Goal: Task Accomplishment & Management: Use online tool/utility

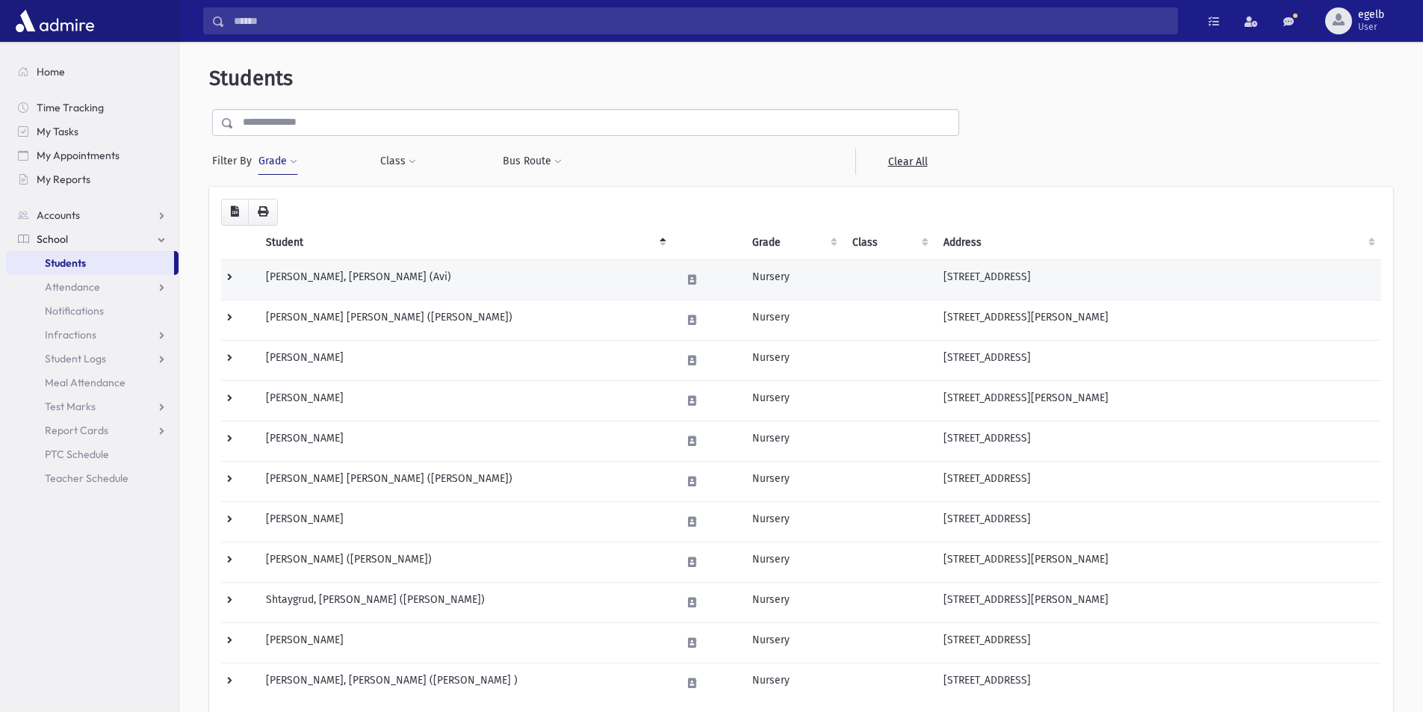
click at [317, 275] on td "Bernstein, Avraham Meir (Avi)" at bounding box center [464, 279] width 415 height 40
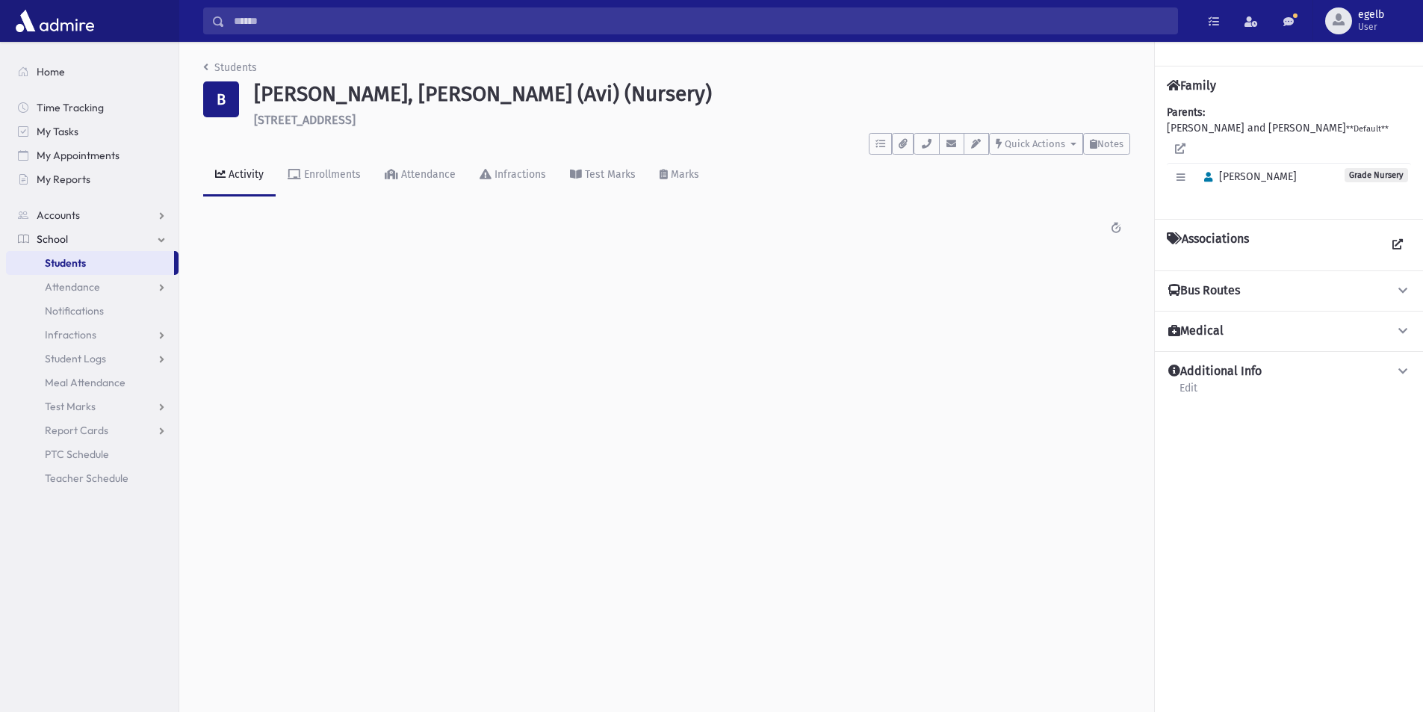
click at [58, 240] on span "School" at bounding box center [52, 238] width 31 height 13
click at [132, 239] on link "School" at bounding box center [92, 239] width 173 height 24
click at [166, 219] on link "Accounts" at bounding box center [92, 215] width 173 height 24
click at [72, 244] on span "Account List" at bounding box center [74, 238] width 58 height 13
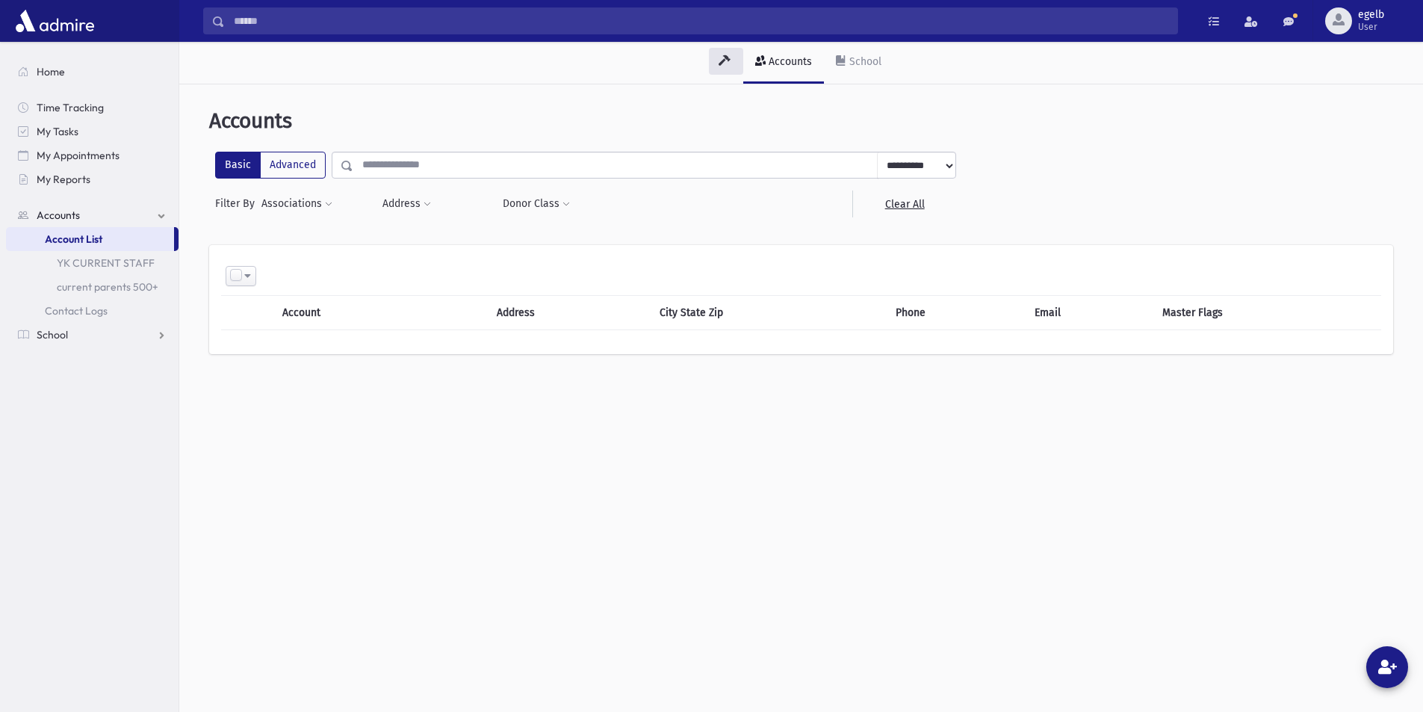
click at [312, 311] on th "Account" at bounding box center [354, 313] width 163 height 34
click at [108, 264] on link "YK CURRENT STAFF" at bounding box center [92, 263] width 173 height 24
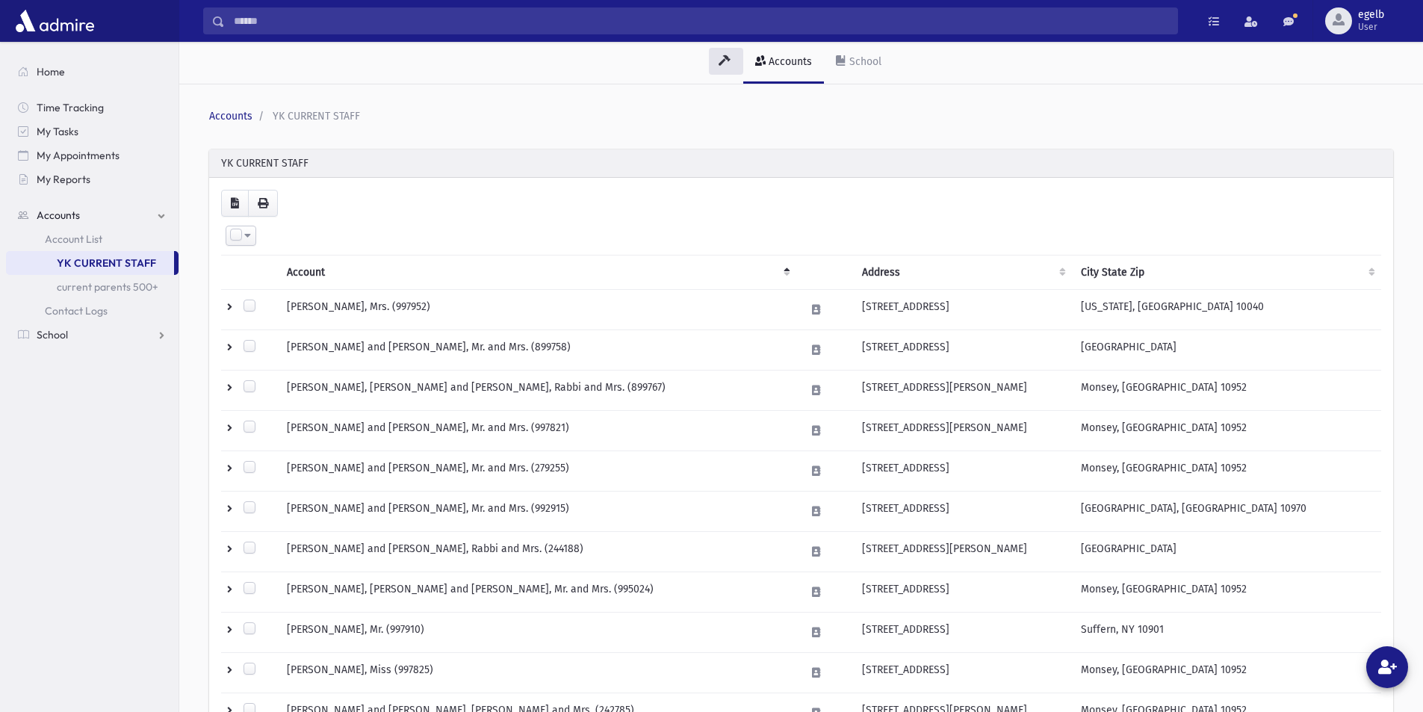
click at [249, 235] on span at bounding box center [247, 235] width 7 height 10
click at [308, 227] on div "Select All Deselect All Invert Selection Create Tasks" at bounding box center [801, 236] width 1143 height 20
click at [732, 61] on div at bounding box center [732, 61] width 3 height 13
drag, startPoint x: 1279, startPoint y: 29, endPoint x: 937, endPoint y: 112, distance: 351.4
click at [937, 112] on ol "Accounts YK CURRENT STAFF" at bounding box center [798, 116] width 1178 height 16
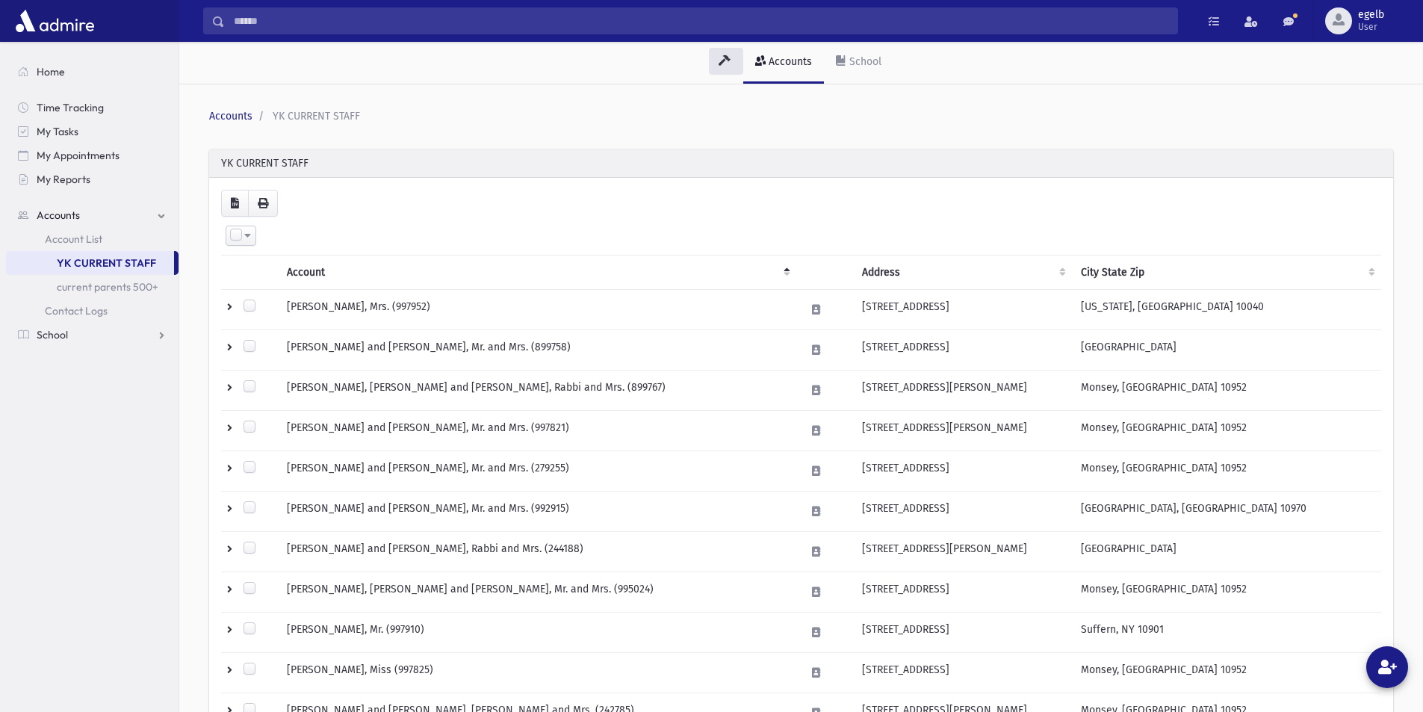
click at [69, 259] on link "YK CURRENT STAFF" at bounding box center [90, 263] width 168 height 24
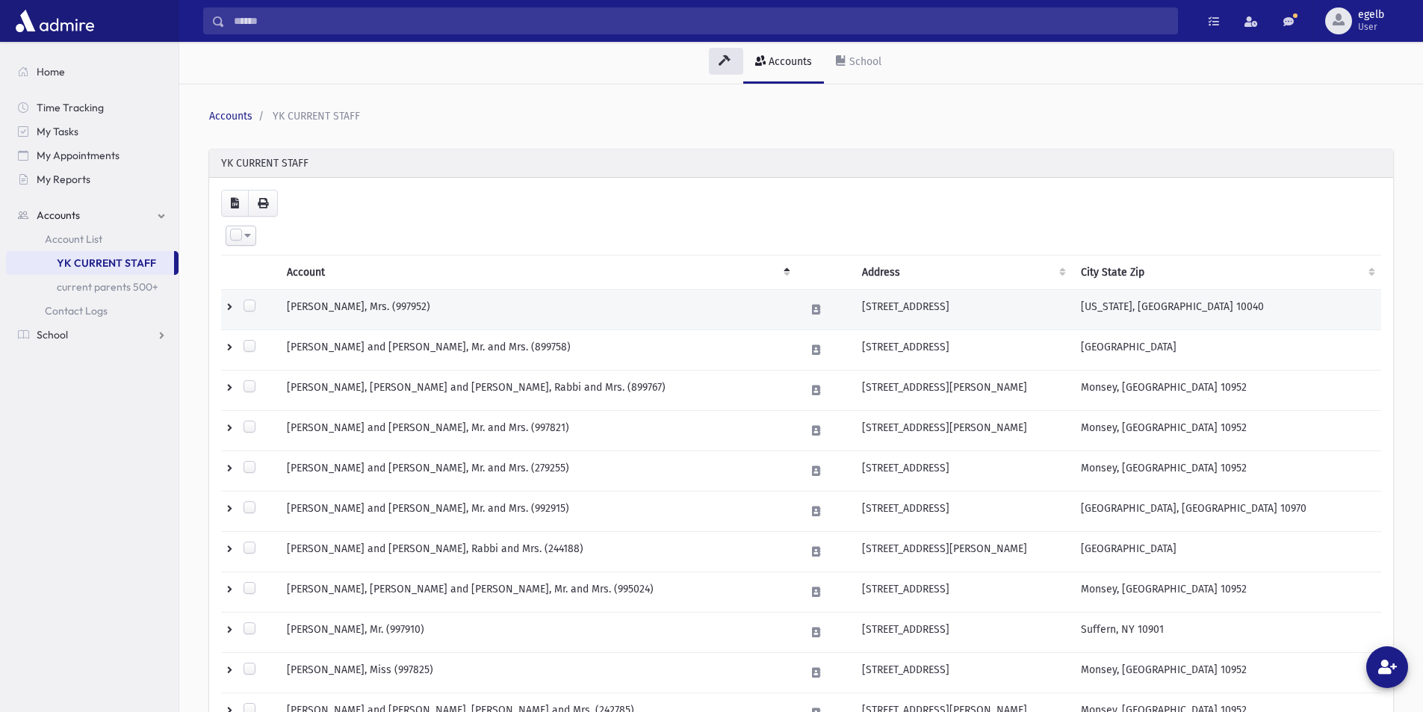
click at [371, 318] on td "[PERSON_NAME], Mrs. (997952)" at bounding box center [537, 310] width 518 height 40
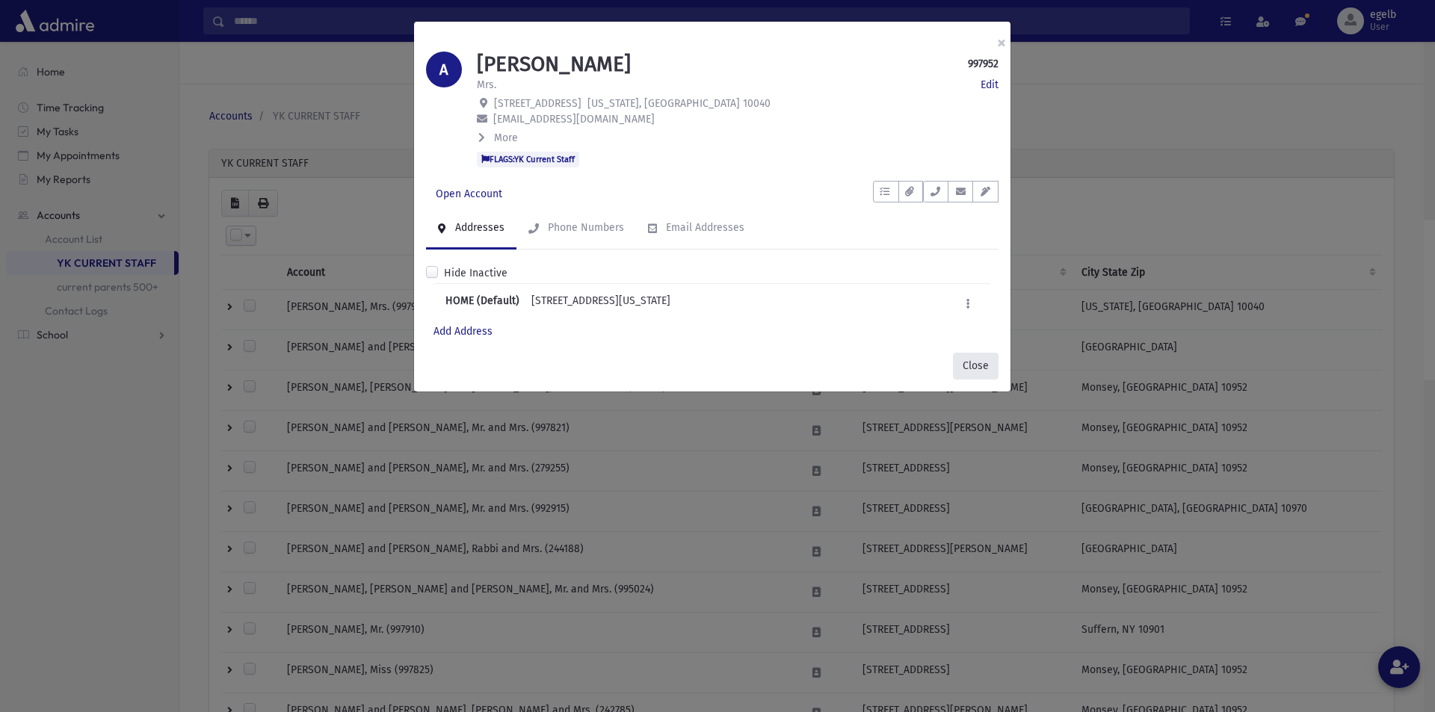
click at [977, 368] on button "Close" at bounding box center [976, 366] width 46 height 27
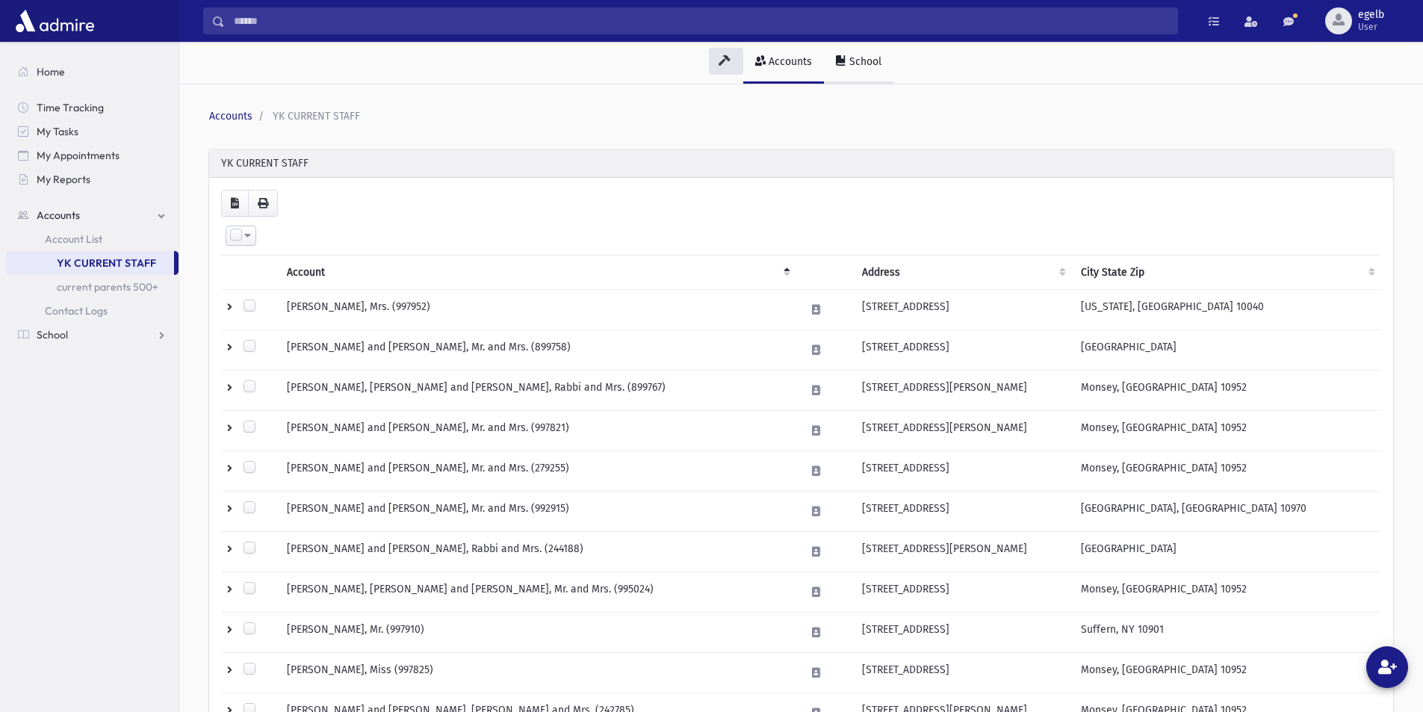
click at [861, 66] on div "School" at bounding box center [864, 61] width 35 height 13
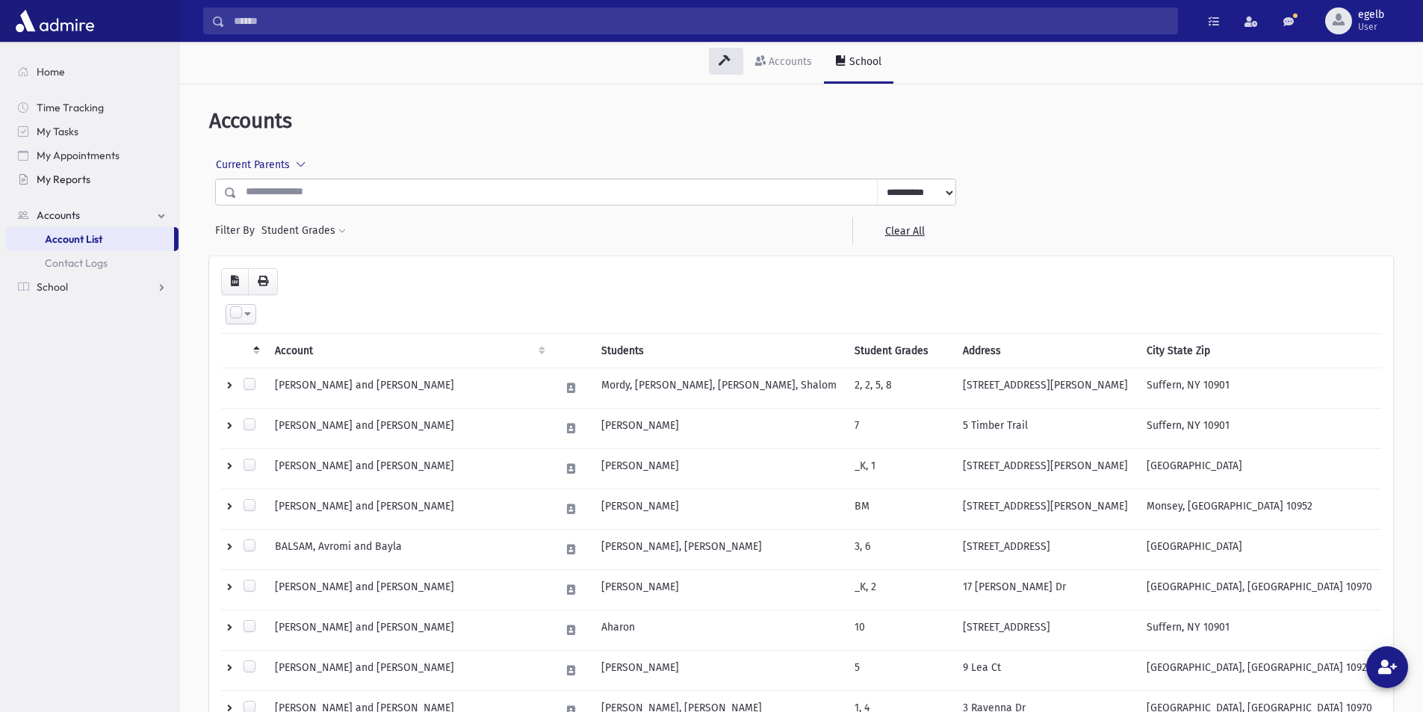
click at [72, 174] on span "My Reports" at bounding box center [64, 179] width 54 height 13
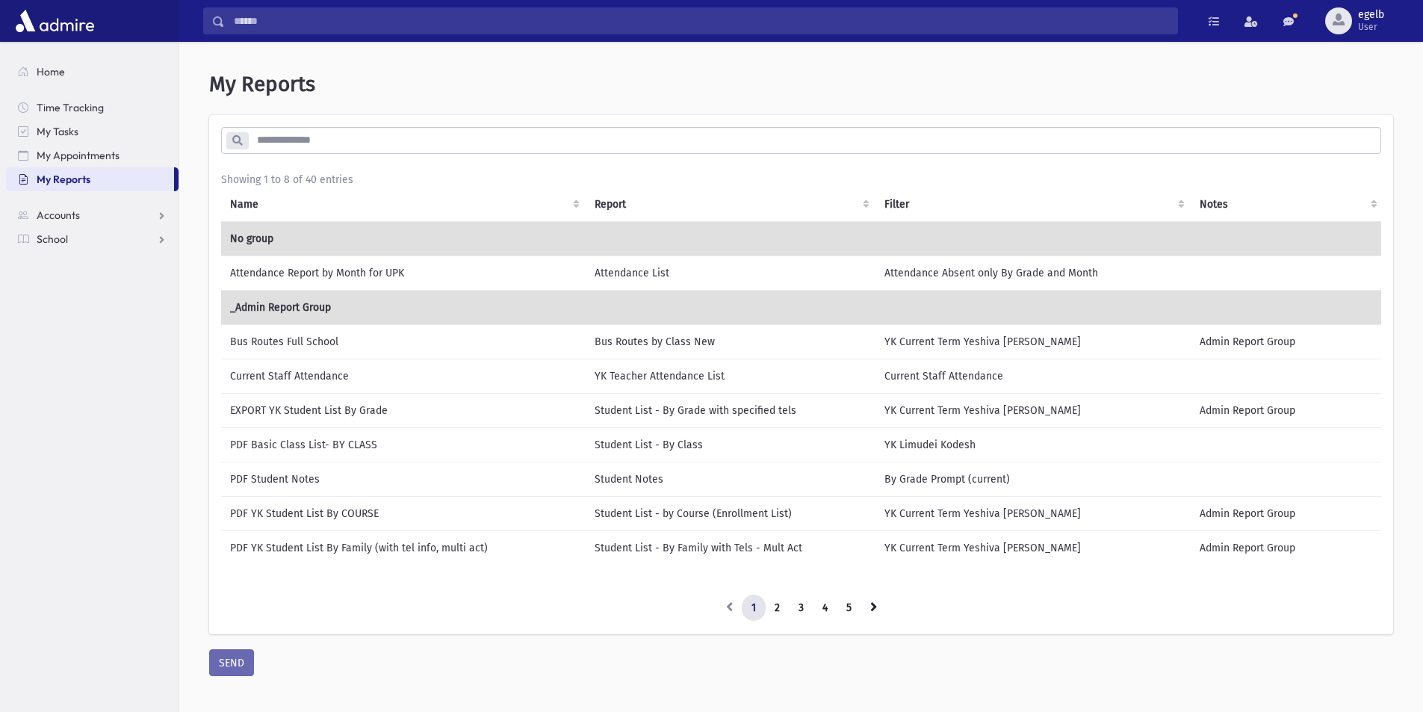
click at [345, 443] on td "PDF Basic Class List- BY CLASS" at bounding box center [403, 444] width 365 height 34
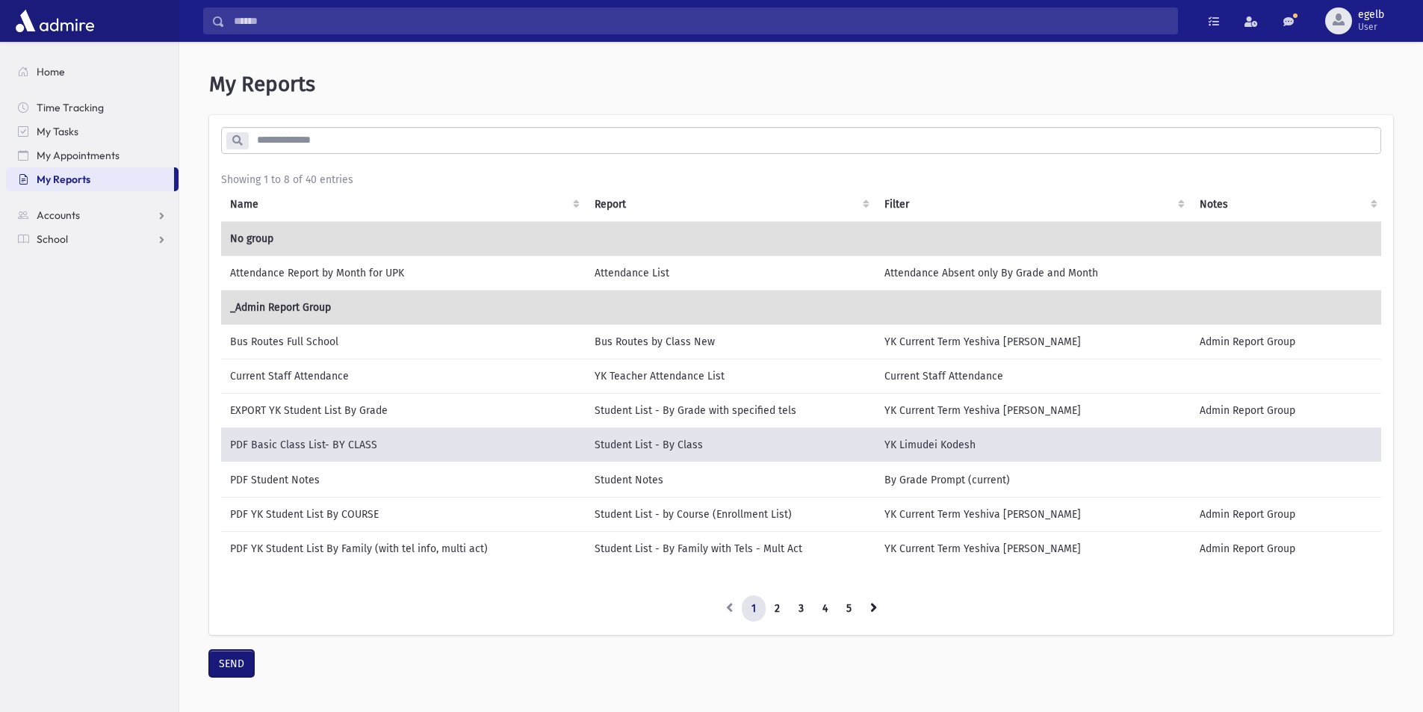
click at [228, 677] on button "SEND" at bounding box center [231, 663] width 45 height 27
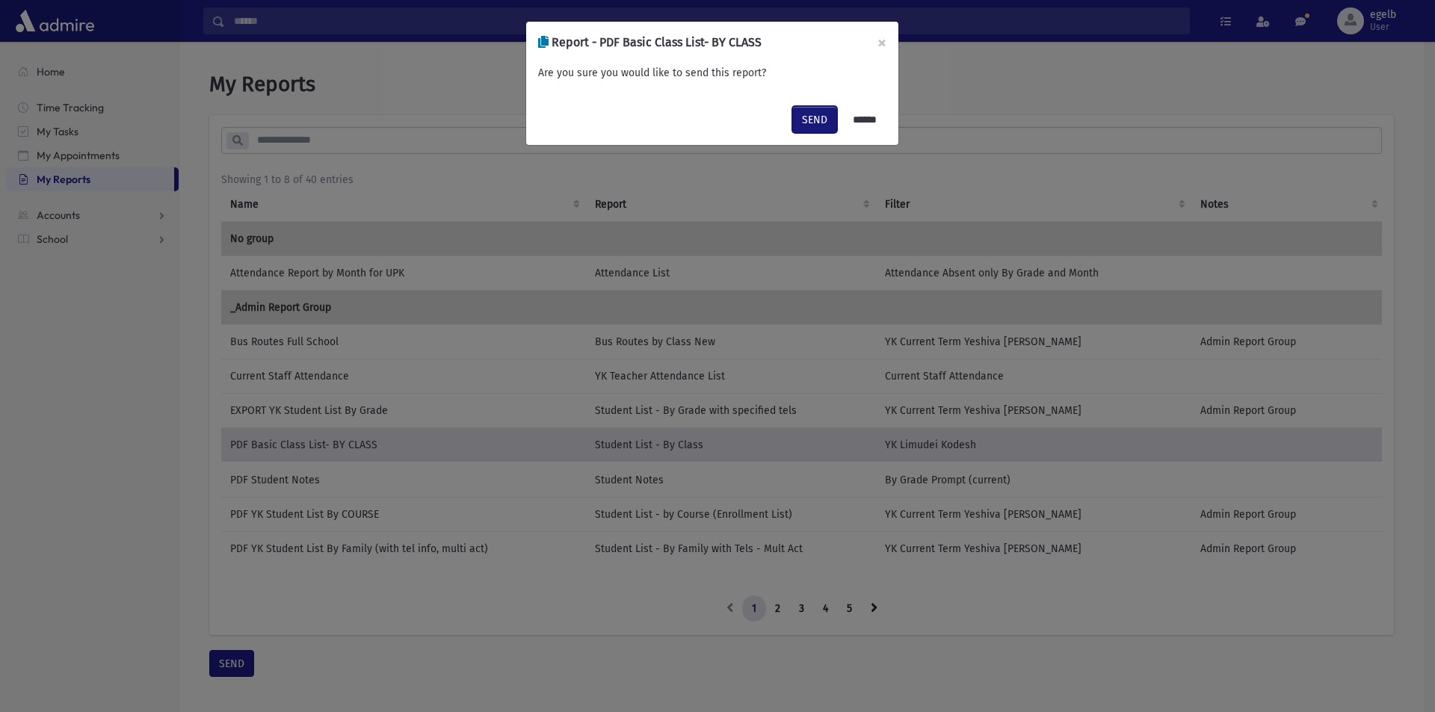
click at [805, 119] on button "SEND" at bounding box center [814, 119] width 45 height 27
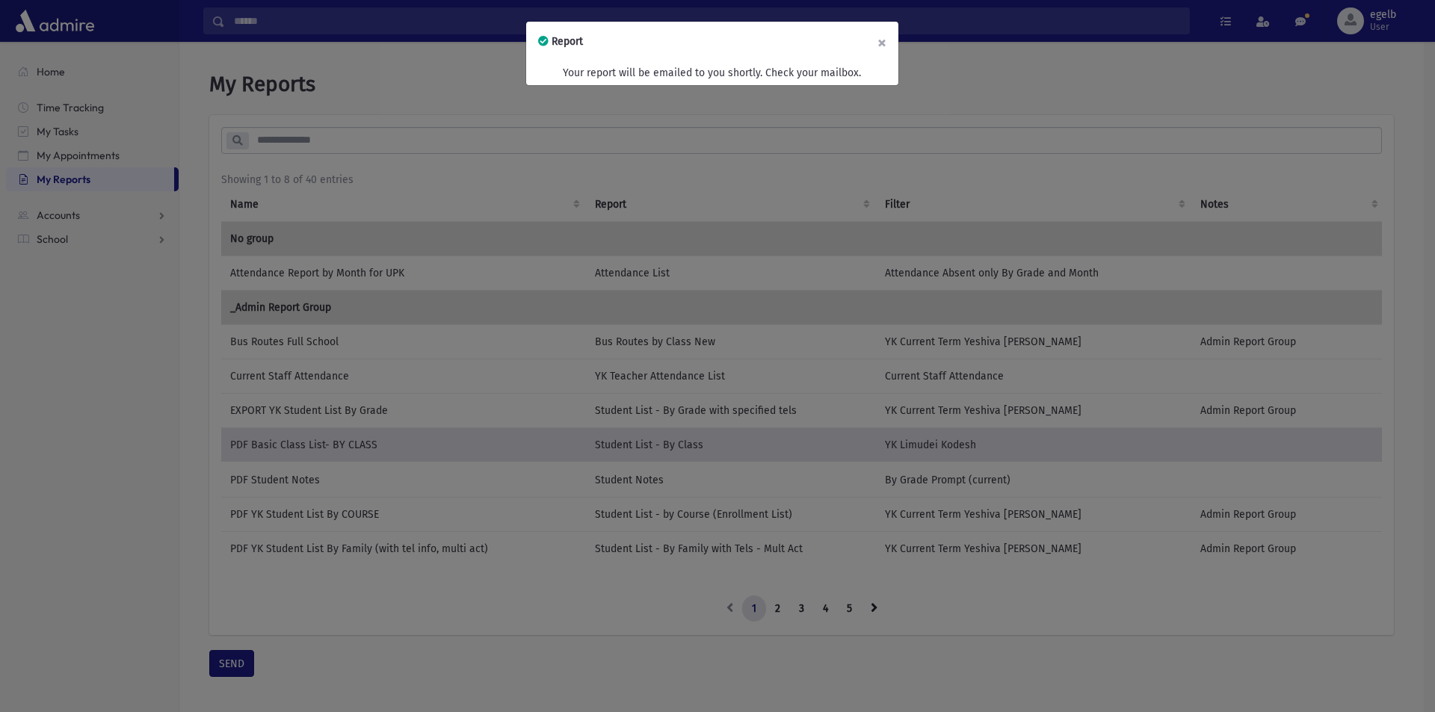
drag, startPoint x: 883, startPoint y: 41, endPoint x: 814, endPoint y: 33, distance: 70.0
click at [882, 41] on button "×" at bounding box center [881, 43] width 33 height 42
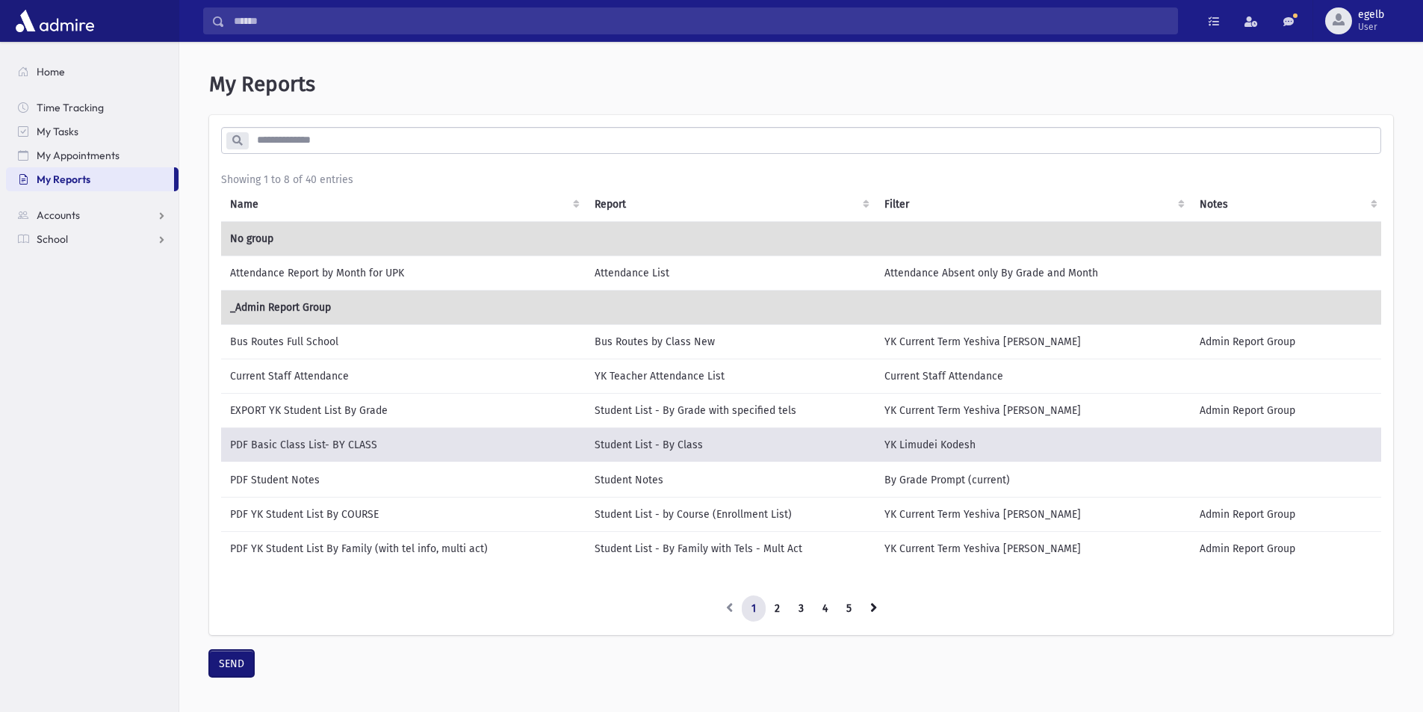
click at [231, 671] on button "SEND" at bounding box center [231, 663] width 45 height 27
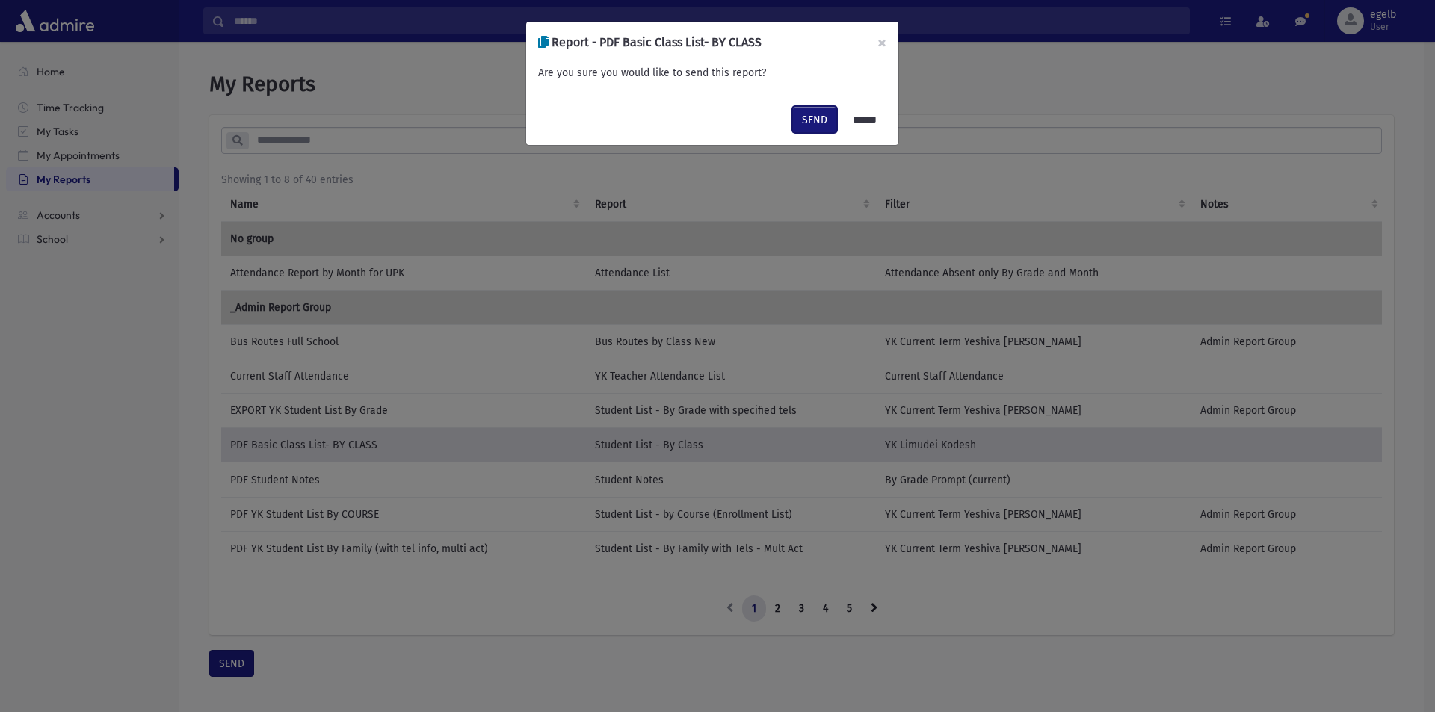
click at [799, 115] on button "SEND" at bounding box center [814, 119] width 45 height 27
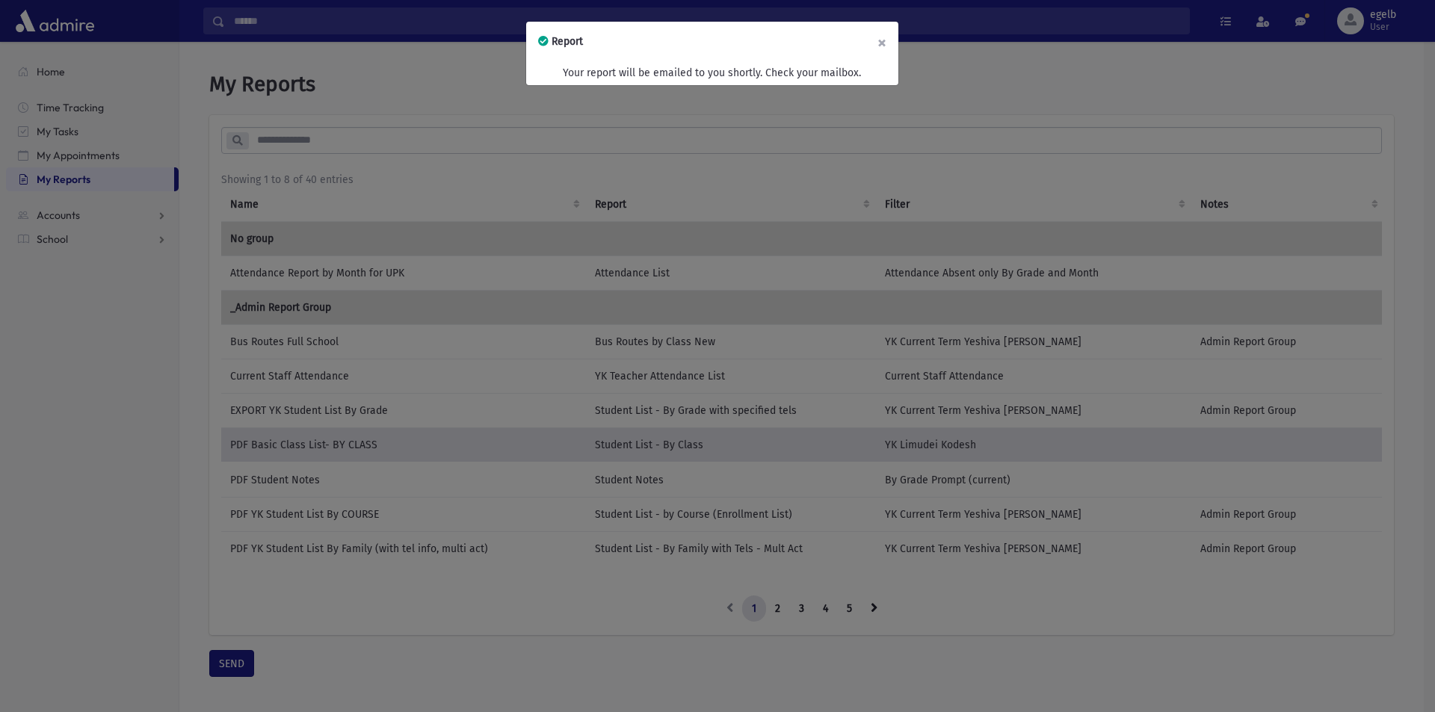
click at [882, 38] on button "×" at bounding box center [881, 43] width 33 height 42
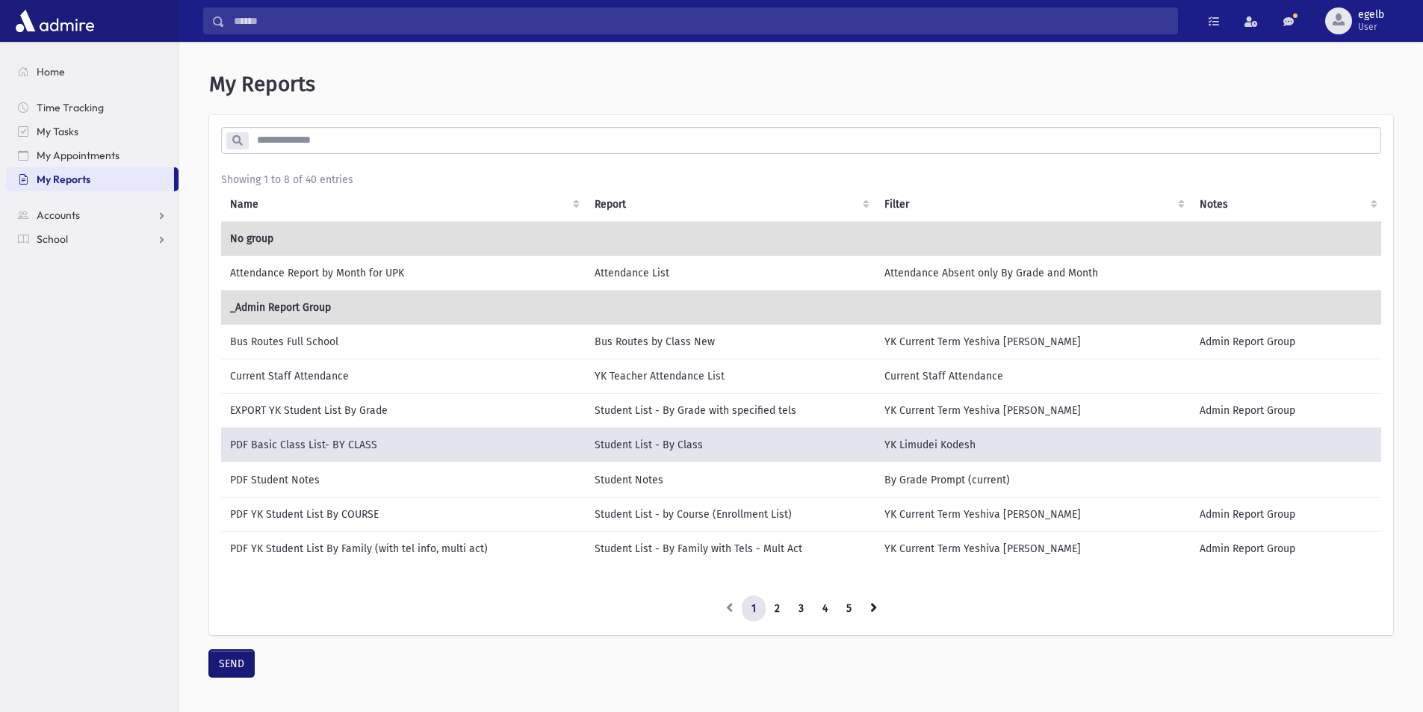
click at [224, 666] on button "SEND" at bounding box center [231, 663] width 45 height 27
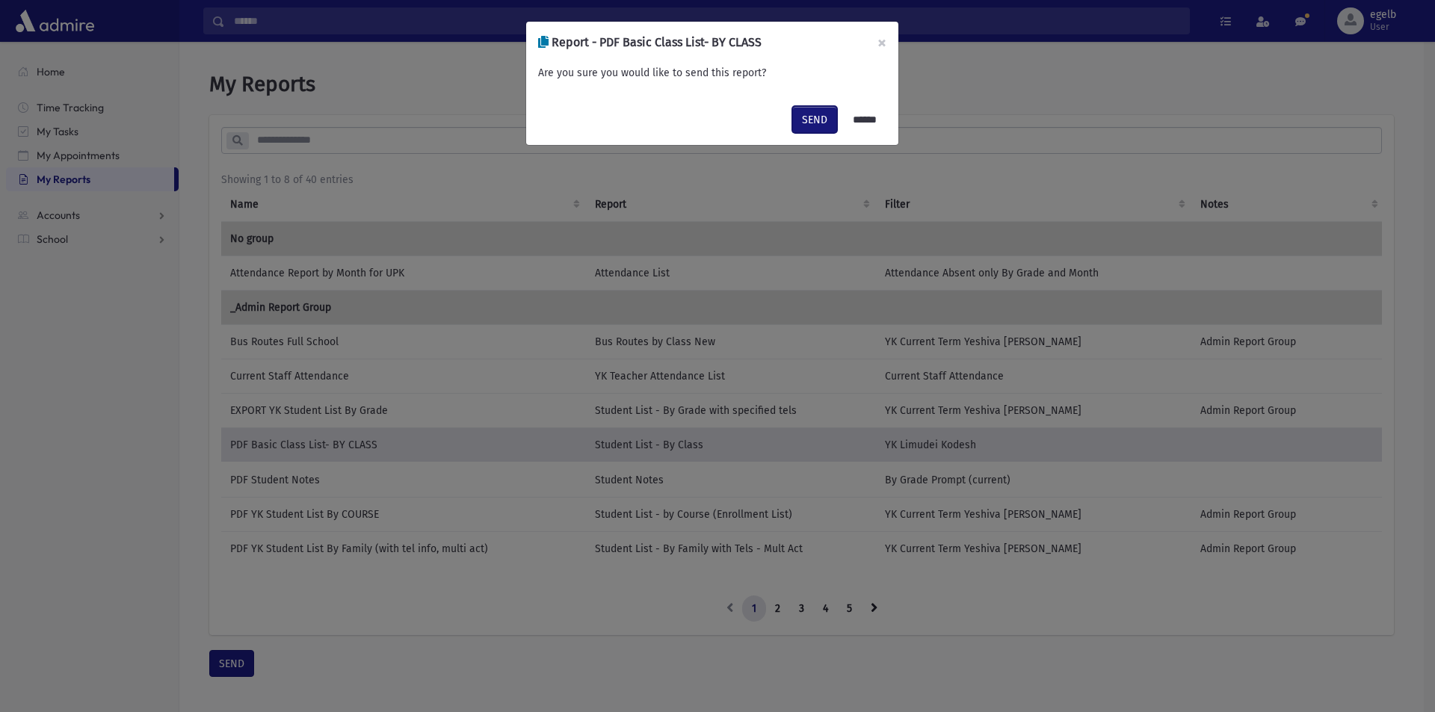
click at [792, 117] on button "SEND" at bounding box center [814, 119] width 45 height 27
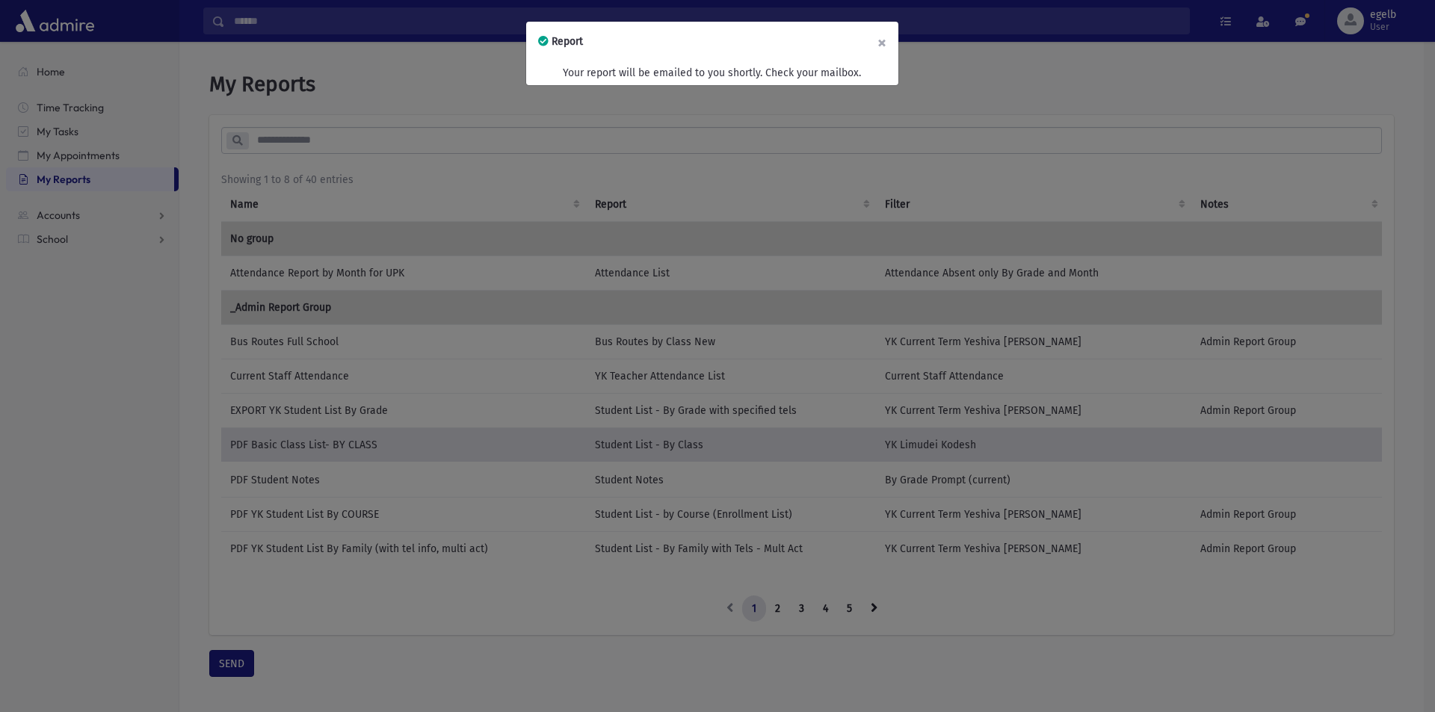
click at [882, 43] on button "×" at bounding box center [881, 43] width 33 height 42
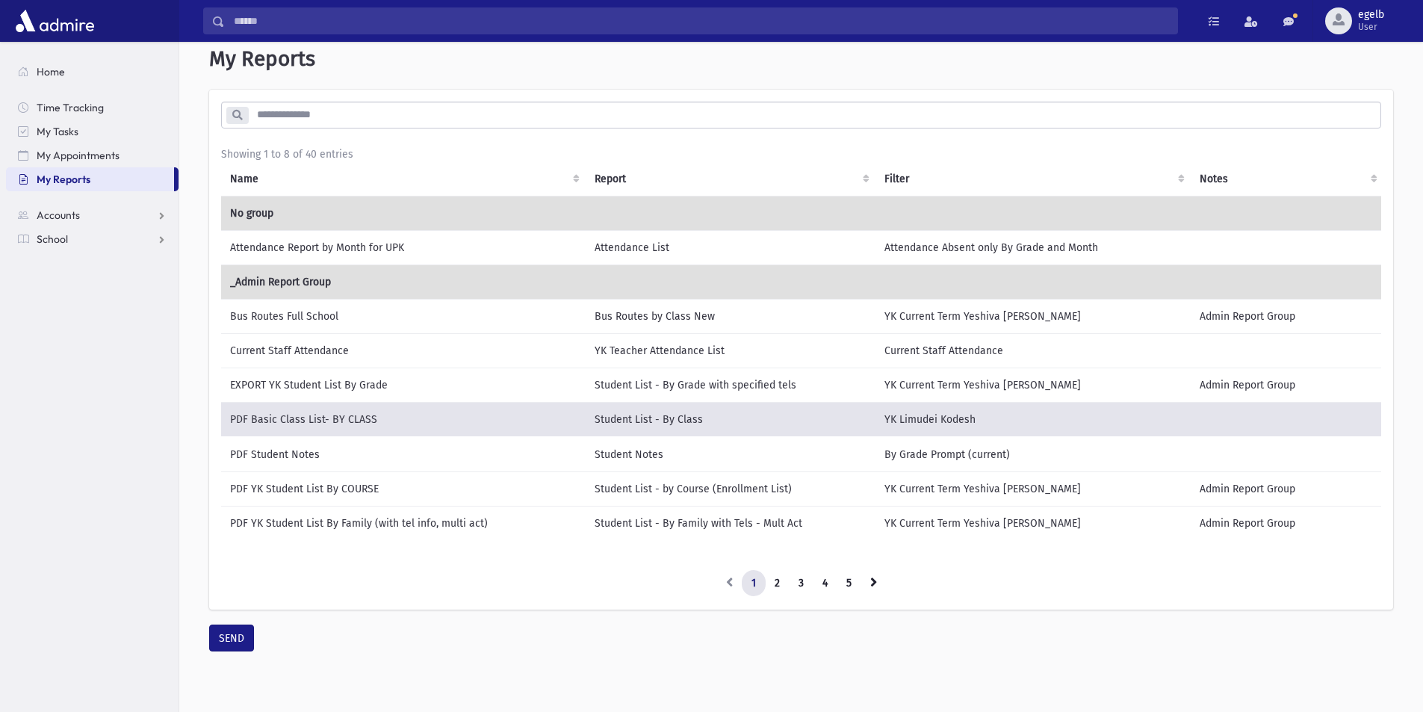
scroll to position [46, 0]
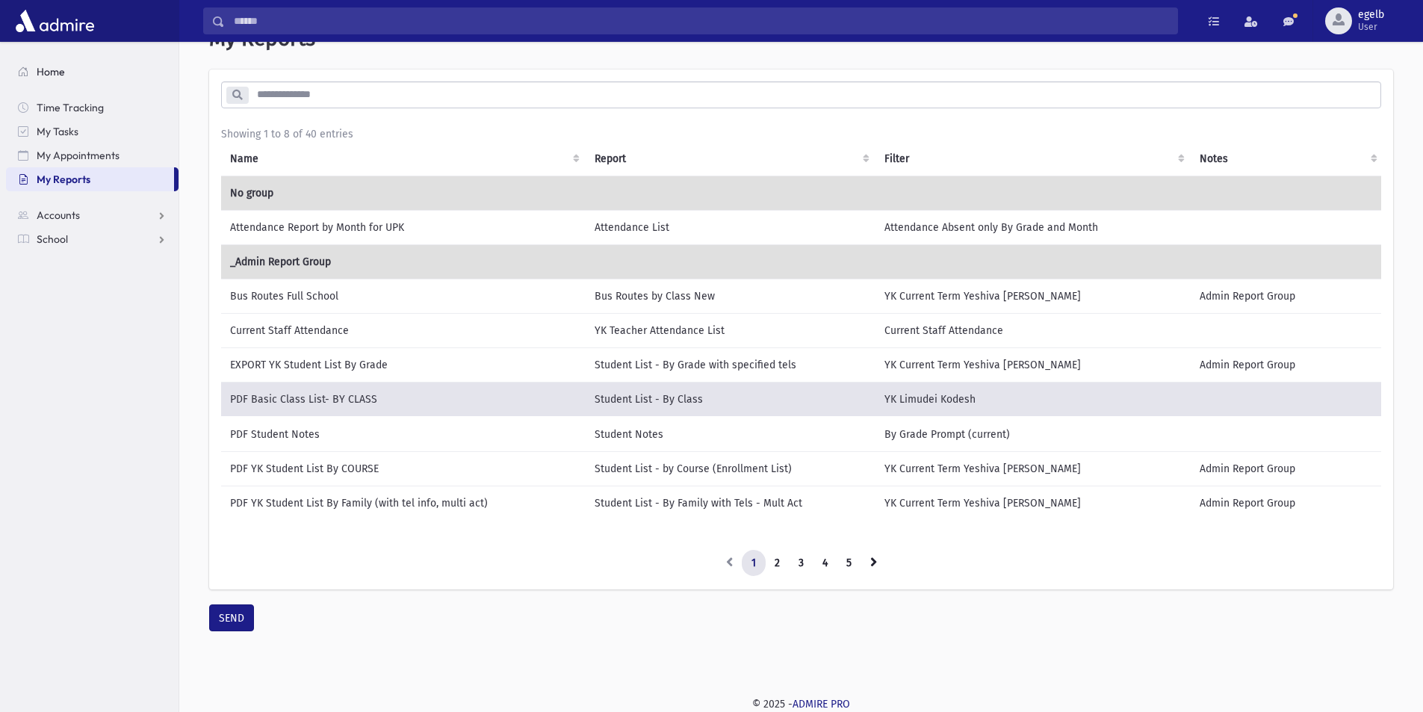
click at [52, 73] on span "Home" at bounding box center [51, 71] width 28 height 13
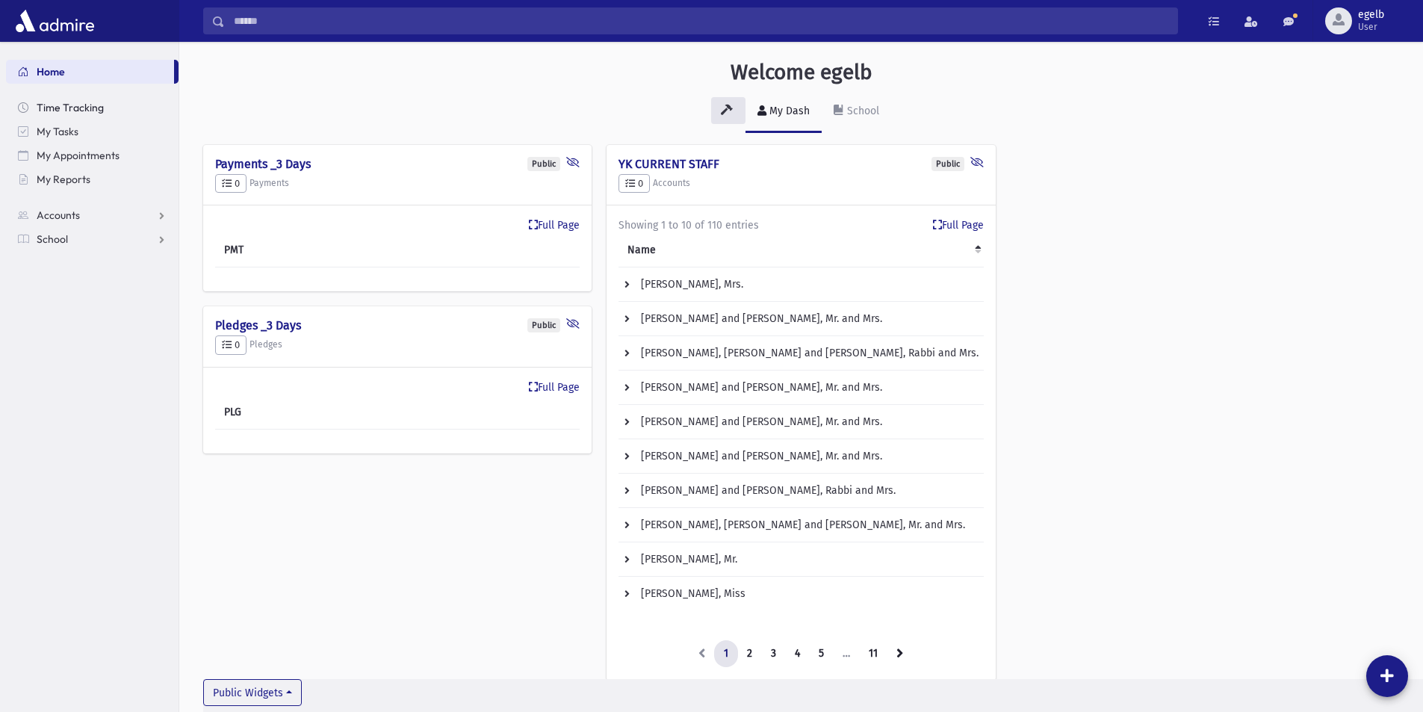
click at [81, 113] on span "Time Tracking" at bounding box center [70, 107] width 67 height 13
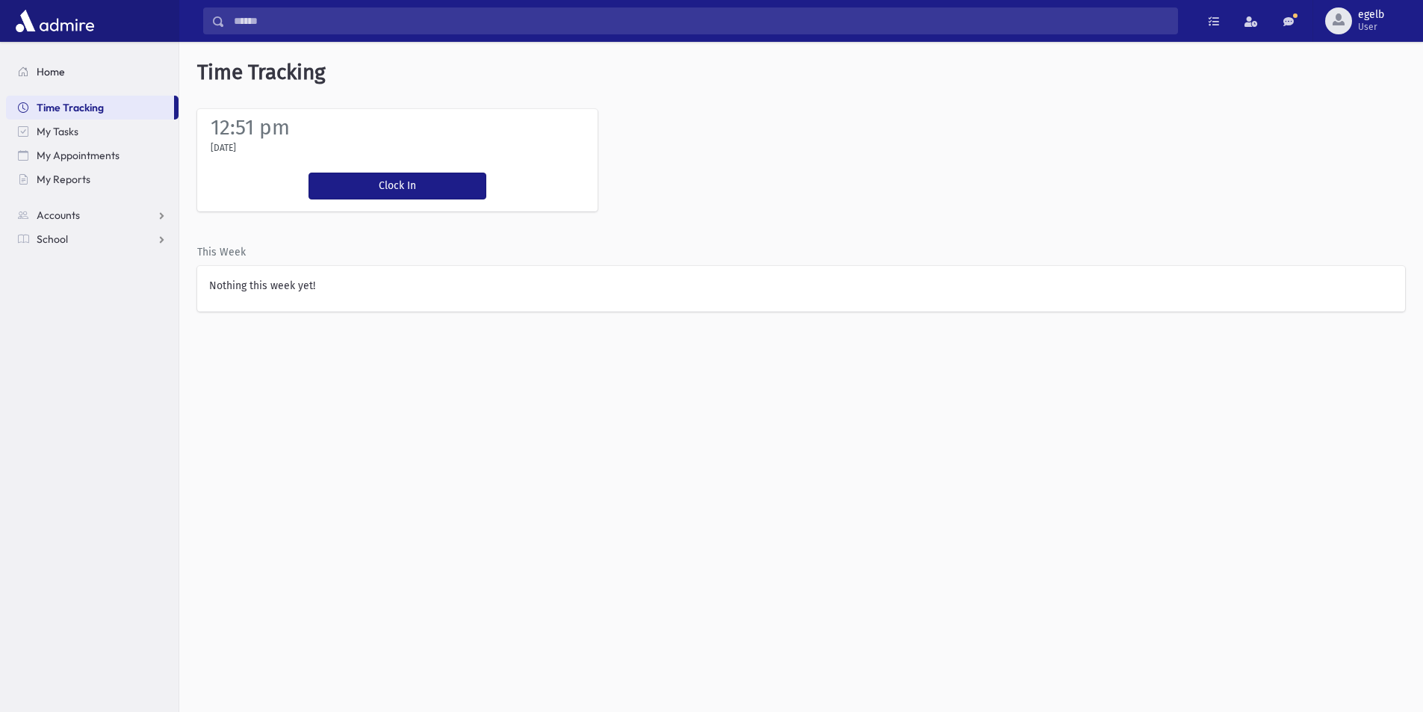
click at [106, 81] on link "Home" at bounding box center [92, 72] width 173 height 24
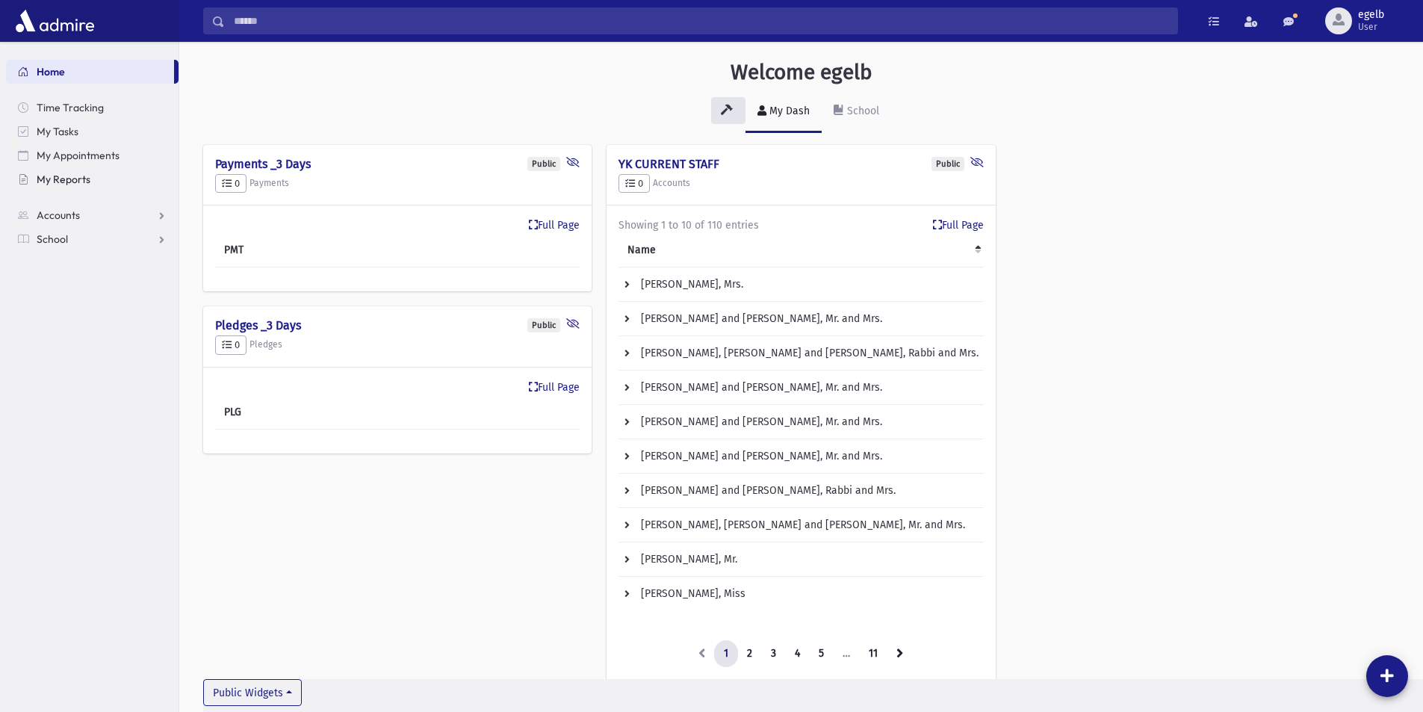
click at [72, 184] on span "My Reports" at bounding box center [64, 179] width 54 height 13
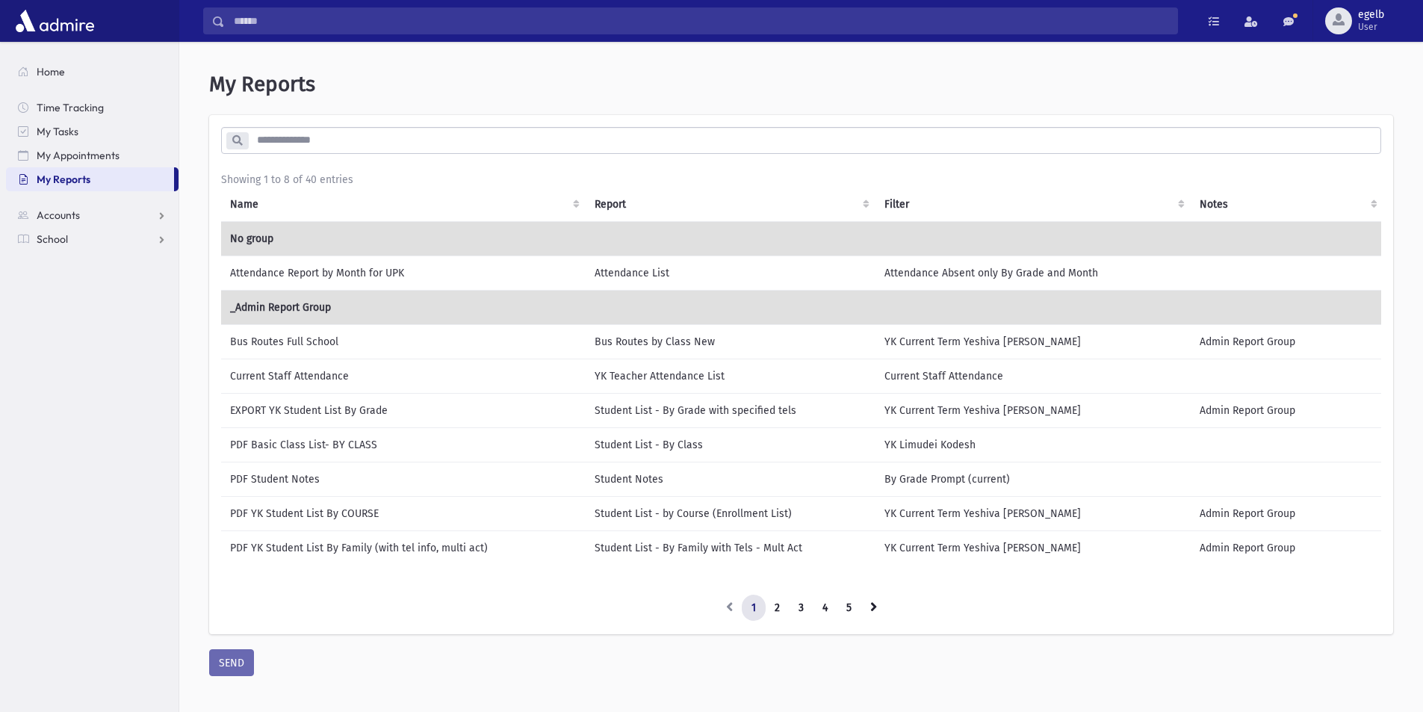
click at [310, 352] on td "Bus Routes Full School" at bounding box center [403, 341] width 365 height 34
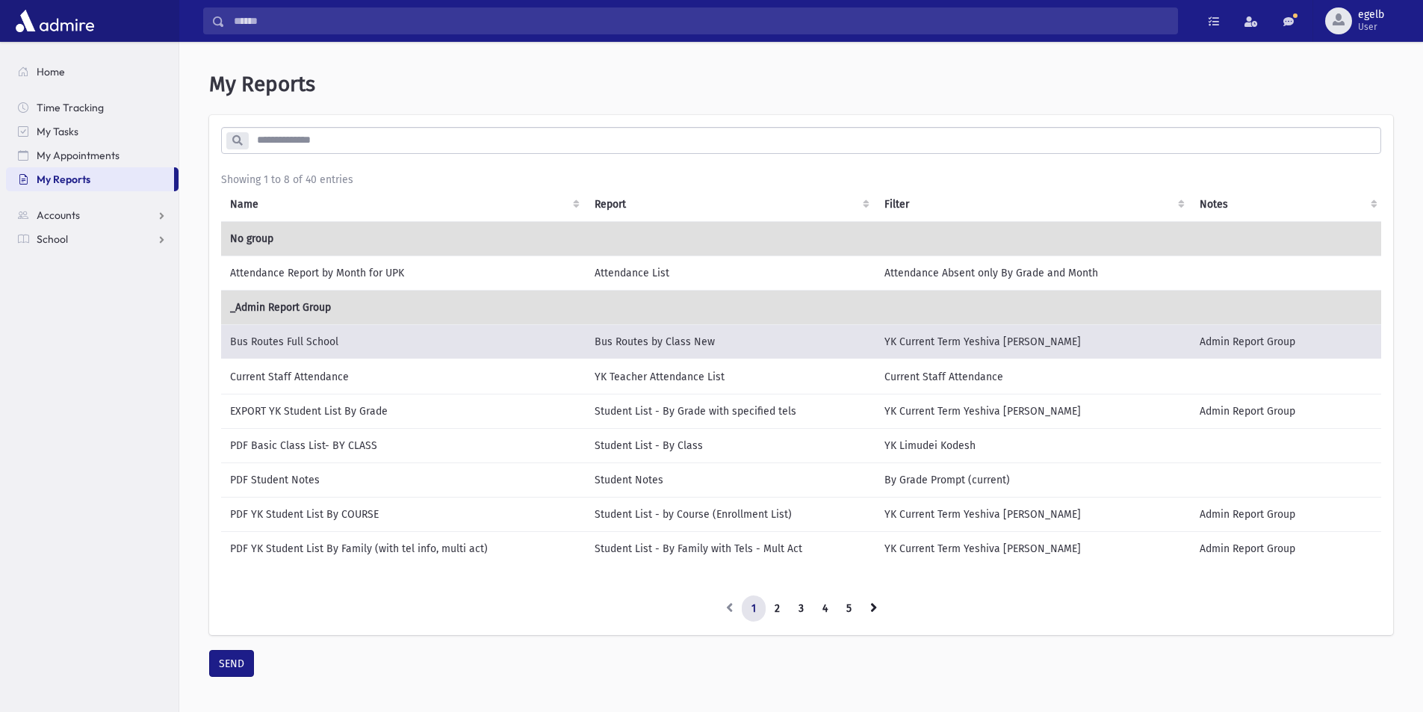
click at [315, 374] on td "Current Staff Attendance" at bounding box center [403, 376] width 365 height 35
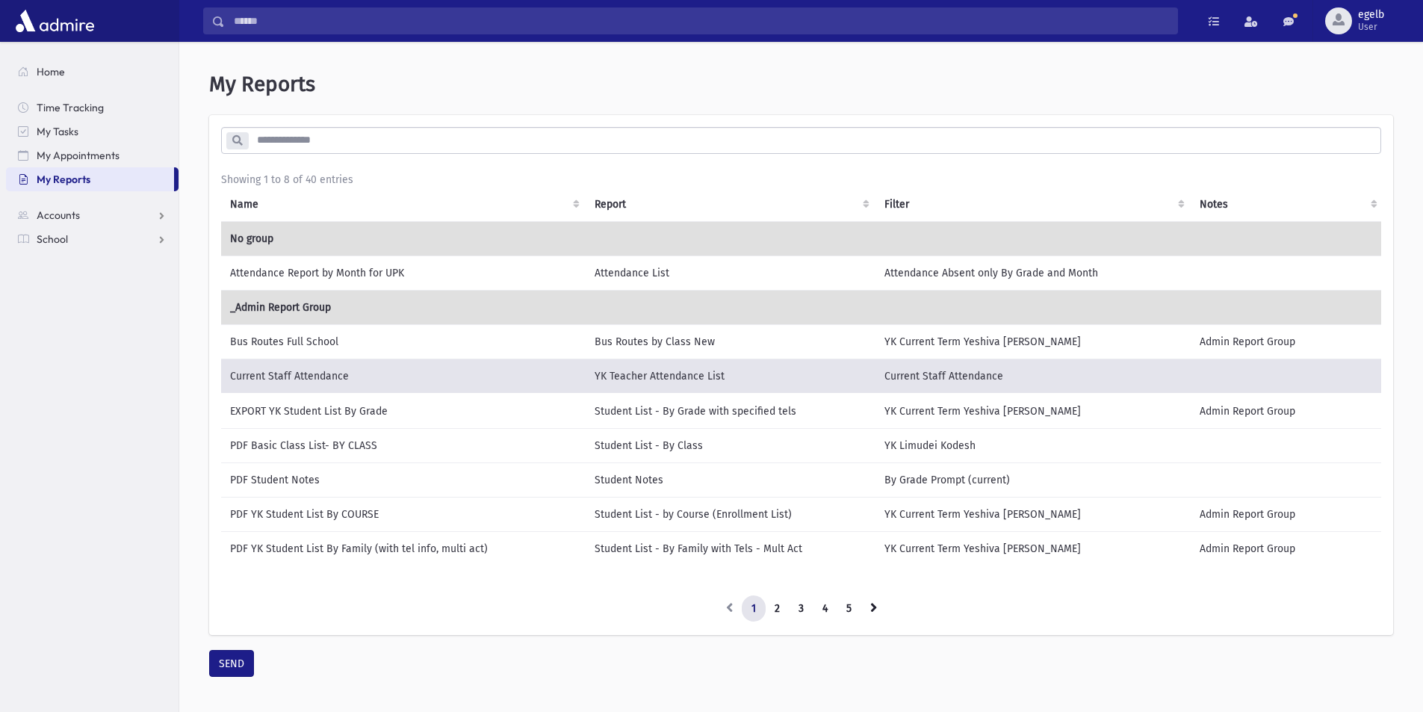
click at [330, 443] on td "PDF Basic Class List- BY CLASS" at bounding box center [403, 445] width 365 height 34
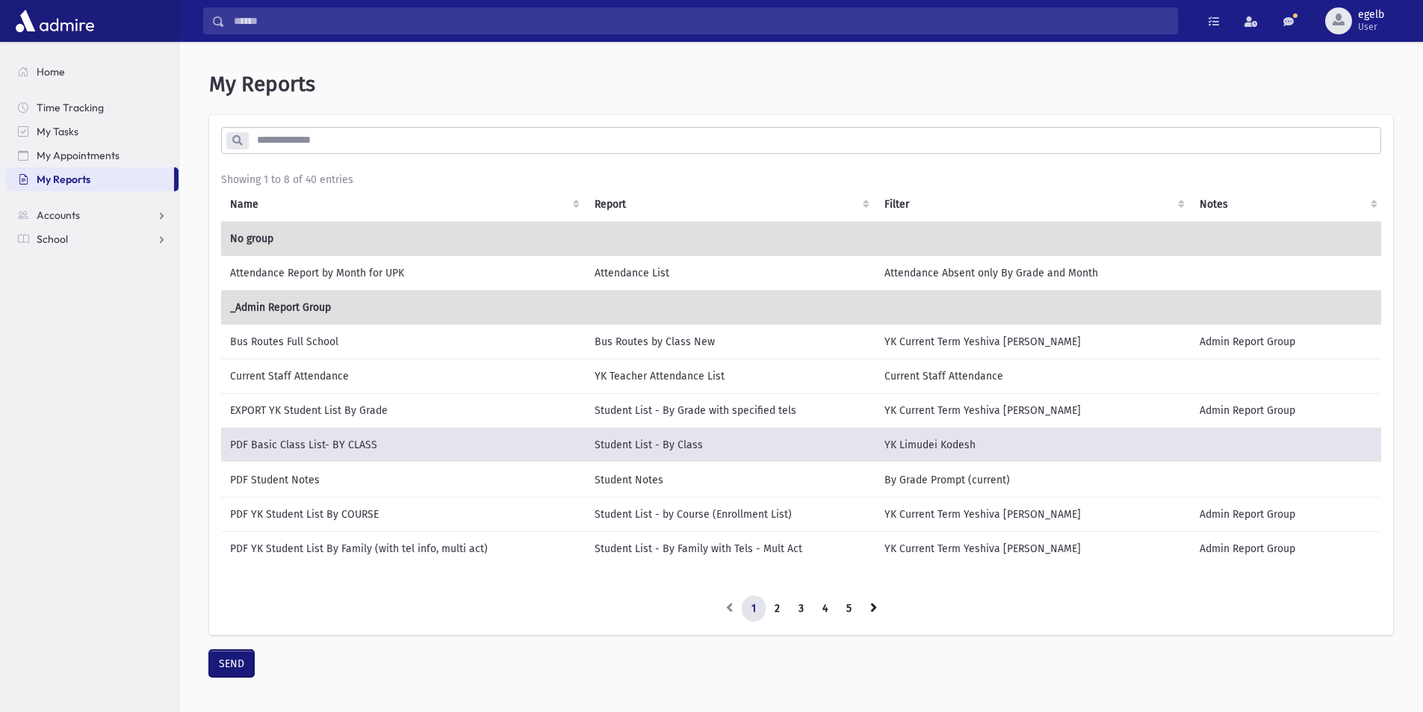
click at [237, 672] on button "SEND" at bounding box center [231, 663] width 45 height 27
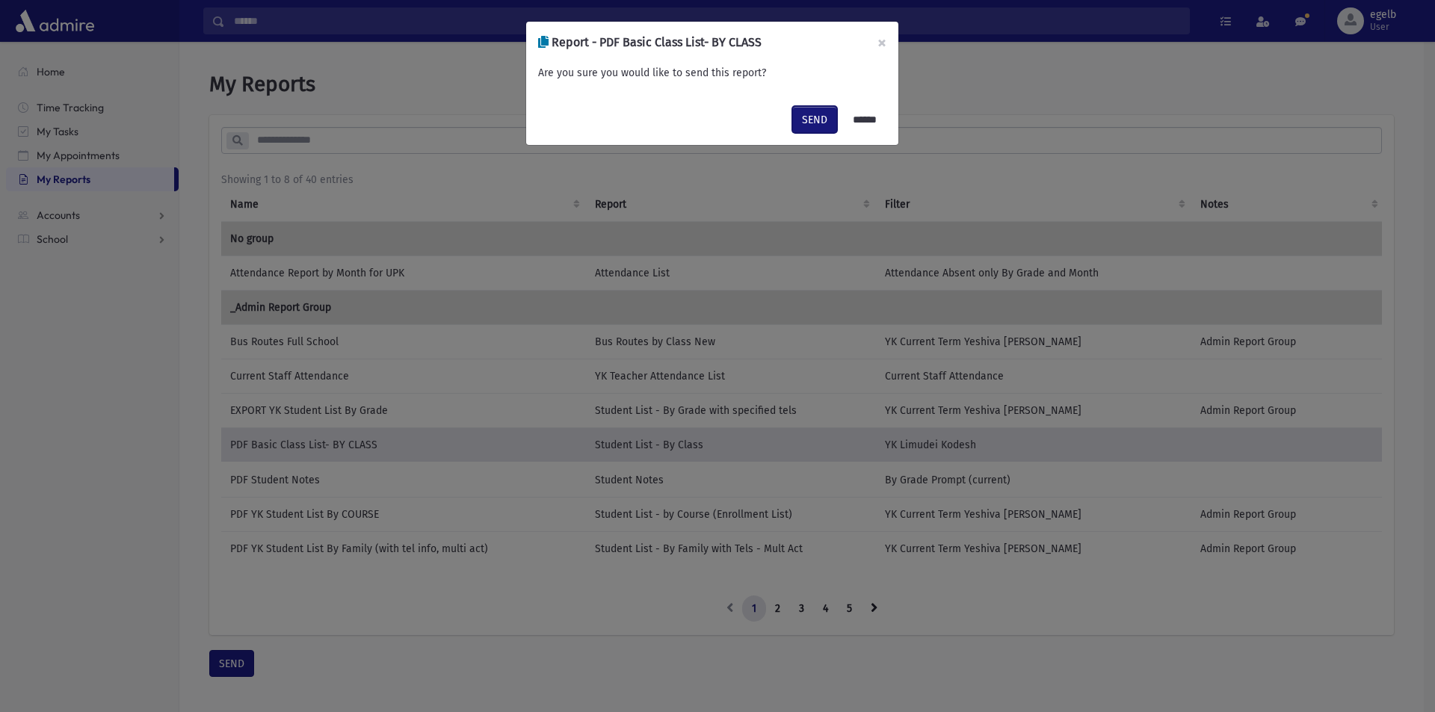
click at [811, 117] on button "SEND" at bounding box center [814, 119] width 45 height 27
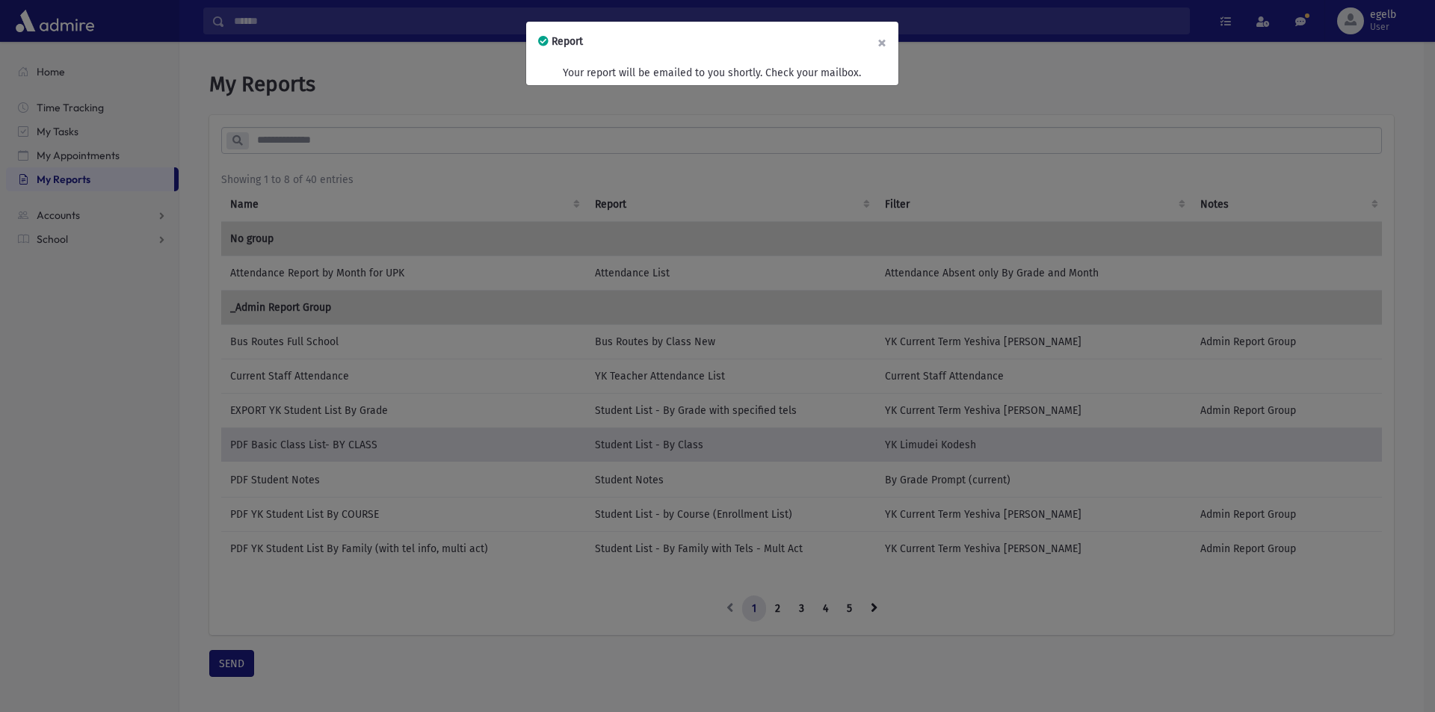
click at [880, 49] on button "×" at bounding box center [881, 43] width 33 height 42
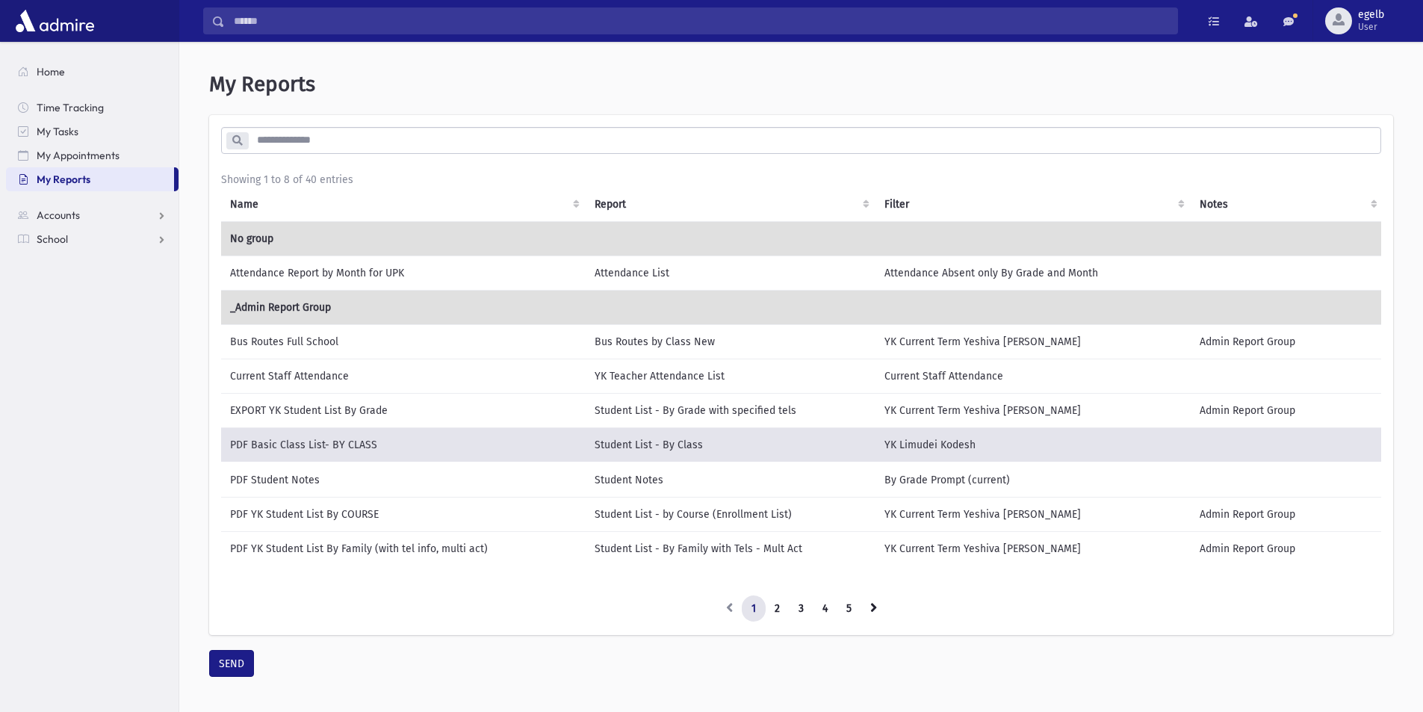
click at [328, 283] on td "Attendance Report by Month for UPK" at bounding box center [403, 273] width 365 height 34
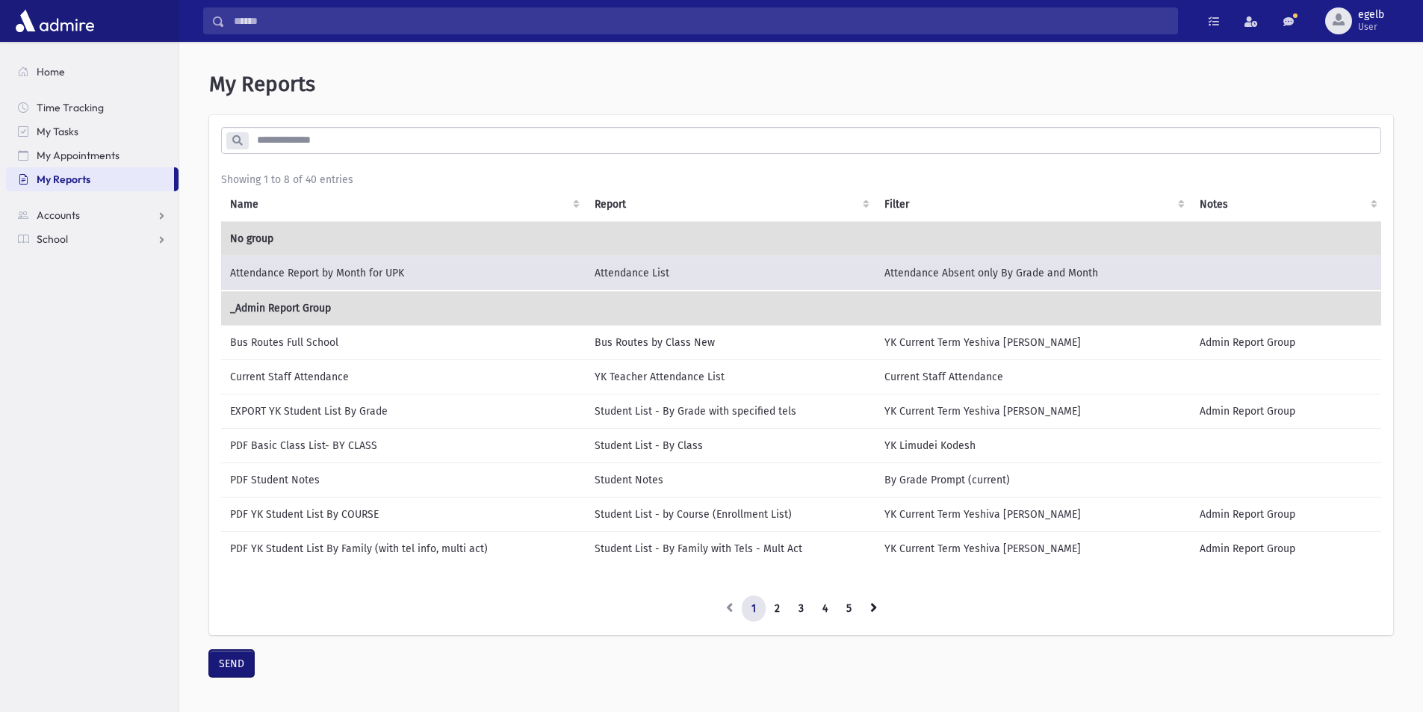
click at [223, 672] on button "SEND" at bounding box center [231, 663] width 45 height 27
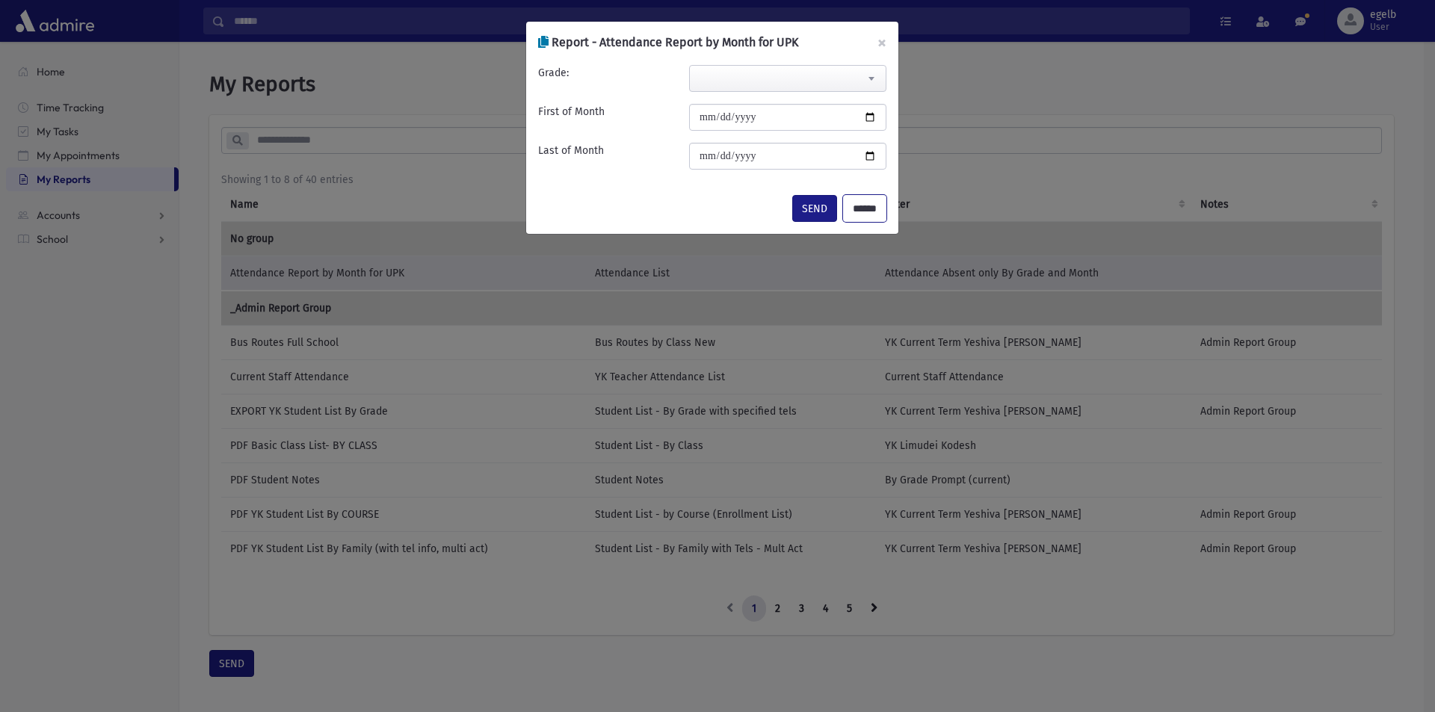
click at [850, 209] on input "******" at bounding box center [864, 208] width 43 height 27
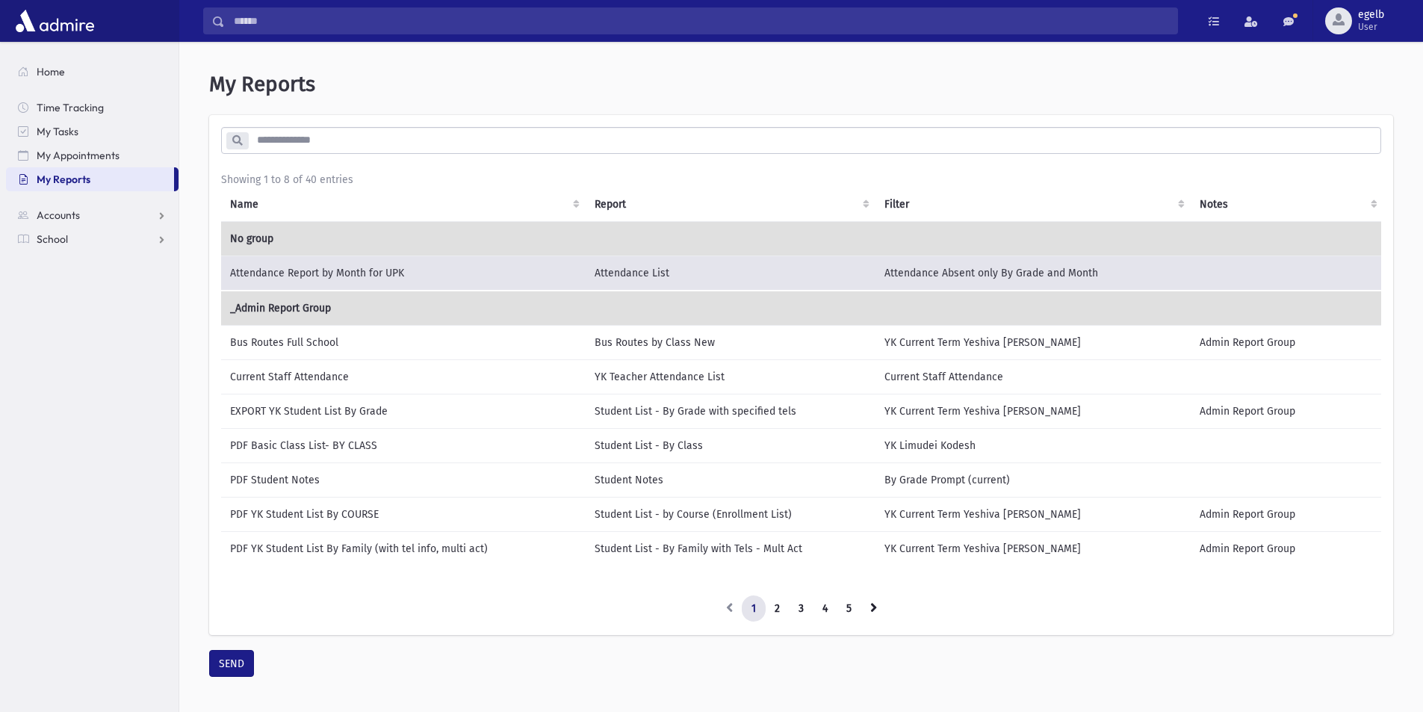
click at [722, 411] on td "Student List - By Grade with specified tels" at bounding box center [731, 411] width 290 height 34
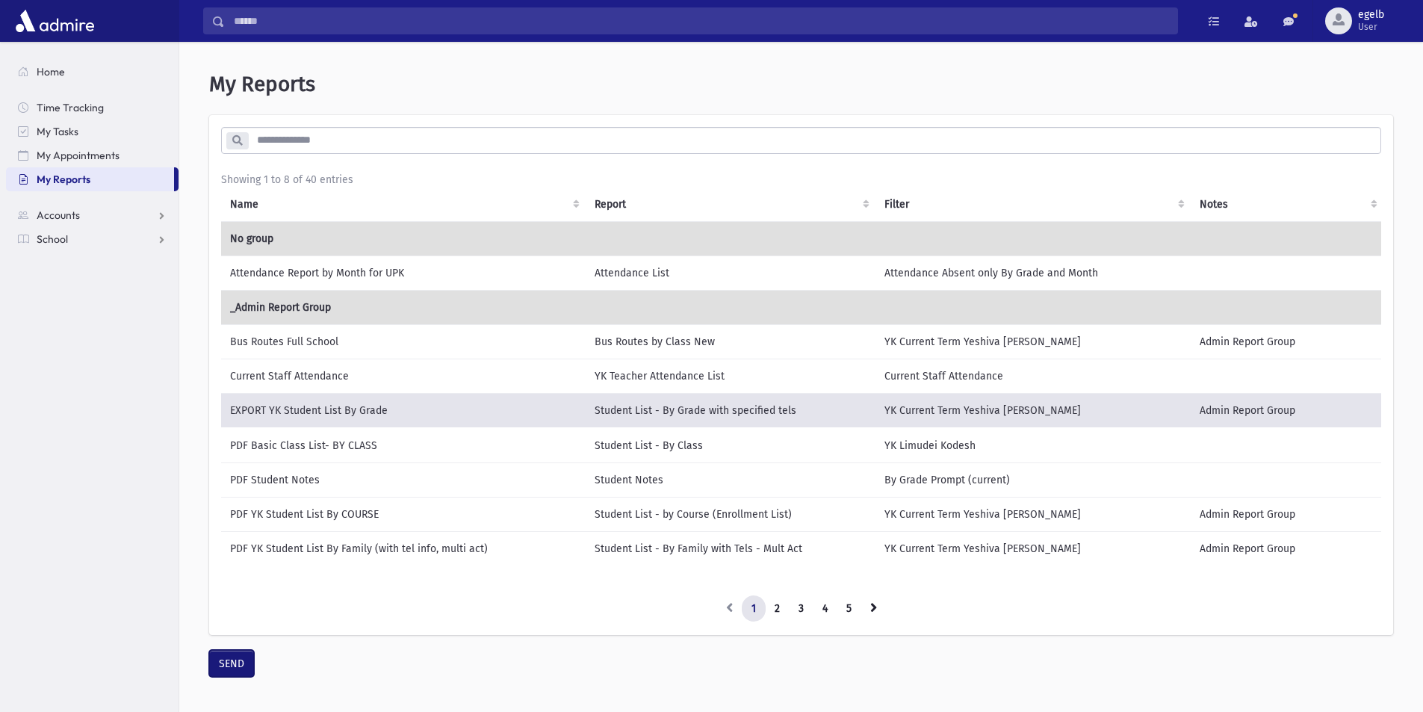
click at [226, 666] on button "SEND" at bounding box center [231, 663] width 45 height 27
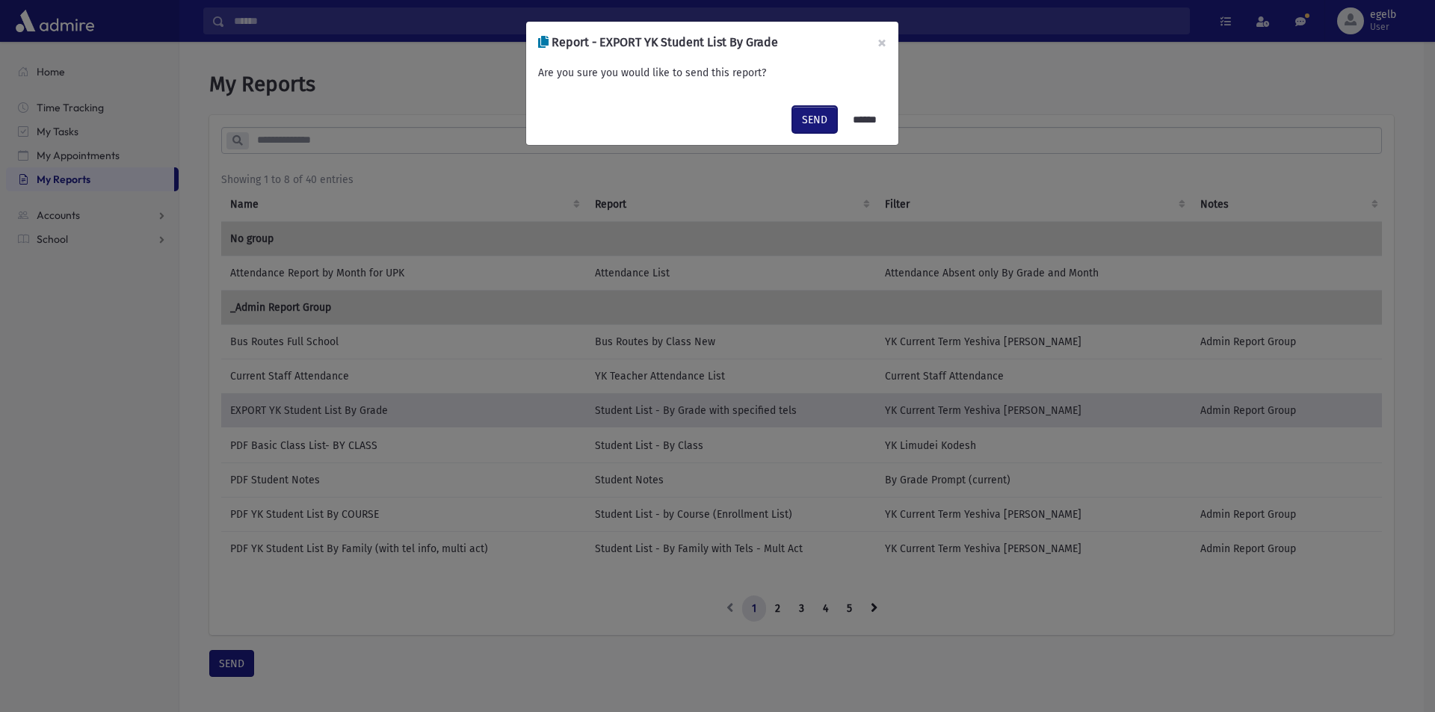
click at [804, 122] on button "SEND" at bounding box center [814, 119] width 45 height 27
